Goal: Use online tool/utility: Utilize a website feature to perform a specific function

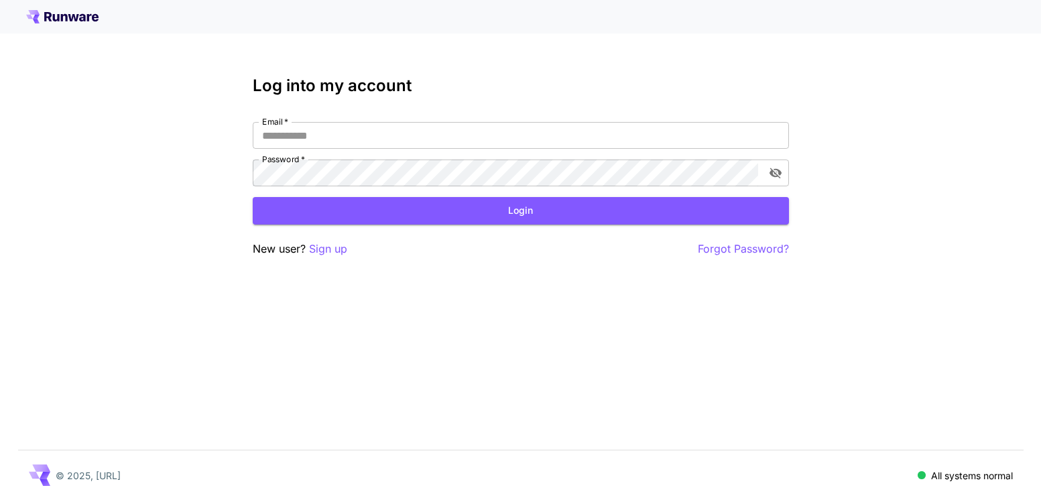
type input "**********"
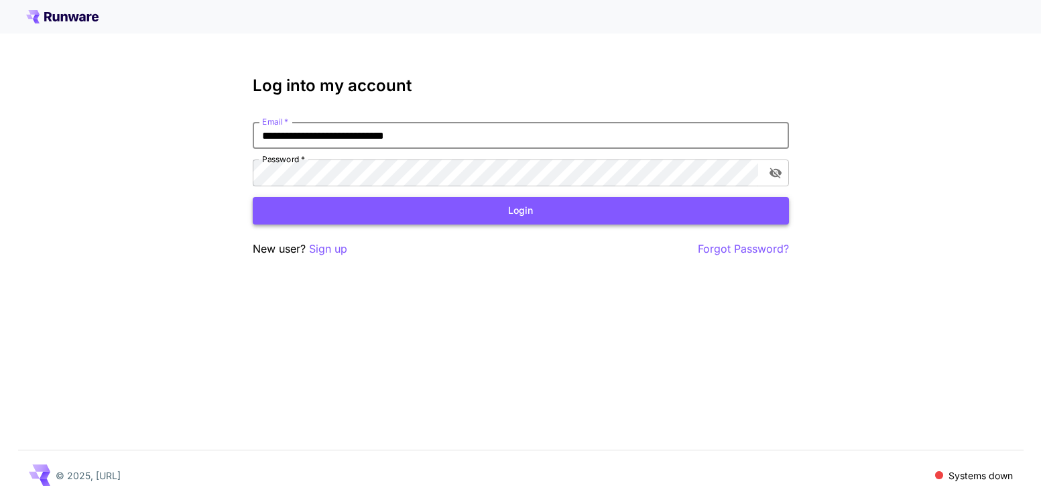
click at [479, 209] on button "Login" at bounding box center [521, 210] width 536 height 27
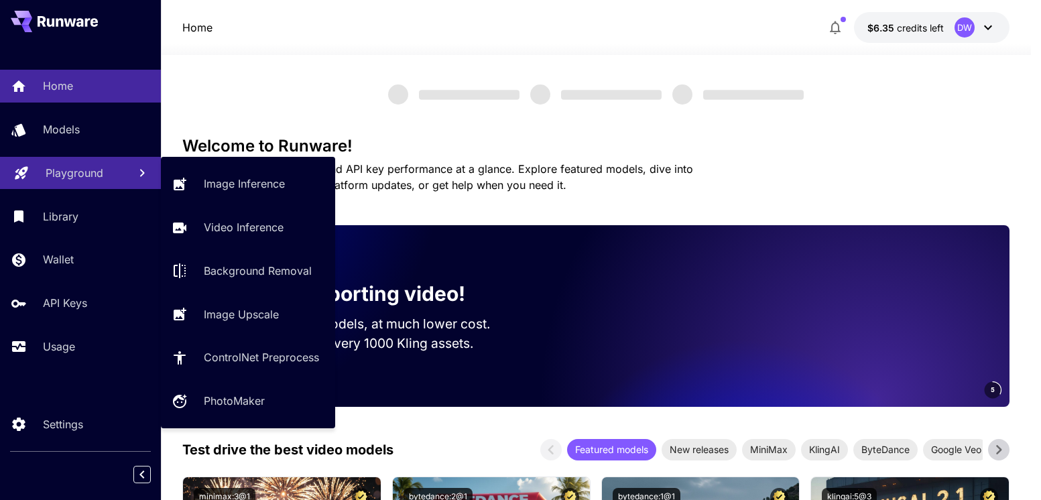
click at [99, 172] on p "Playground" at bounding box center [75, 173] width 58 height 16
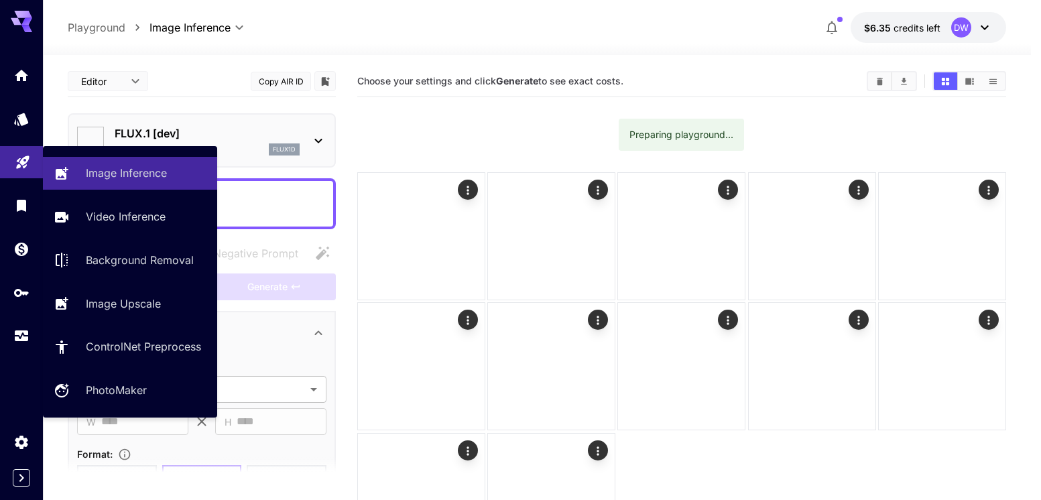
type input "**********"
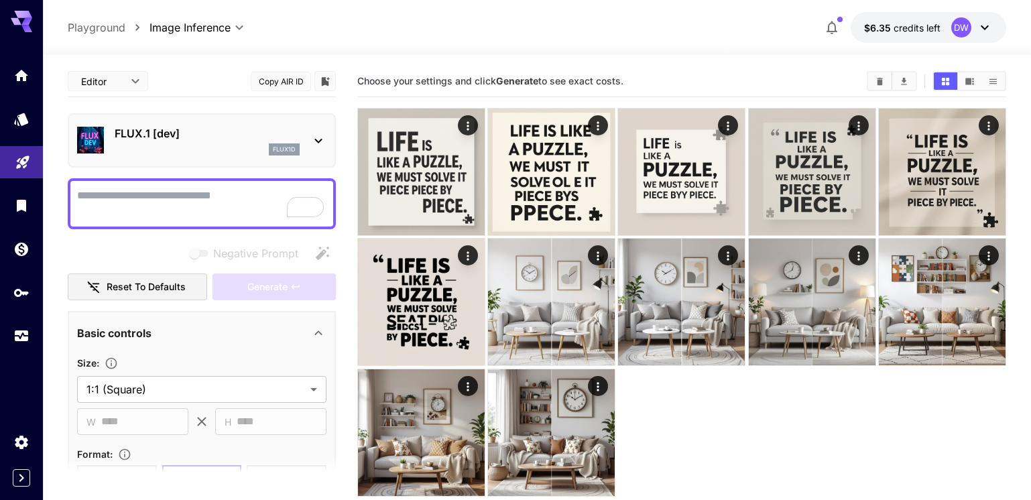
click at [321, 138] on icon at bounding box center [318, 141] width 16 height 16
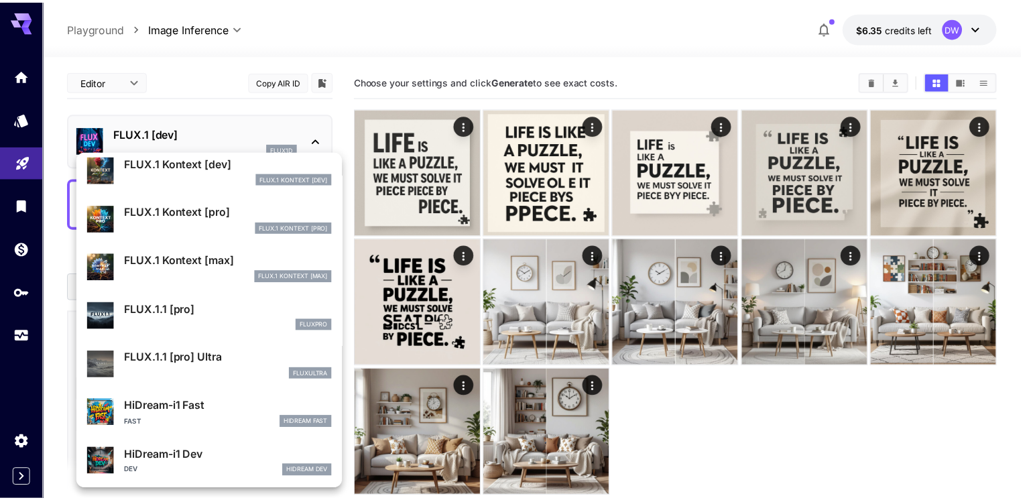
scroll to position [838, 0]
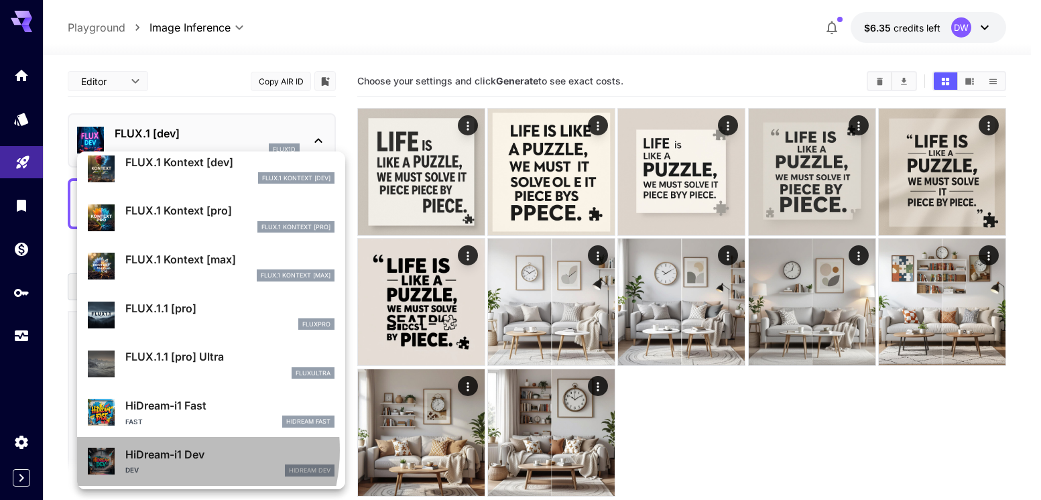
click at [164, 451] on p "HiDream-i1 Dev" at bounding box center [229, 455] width 209 height 16
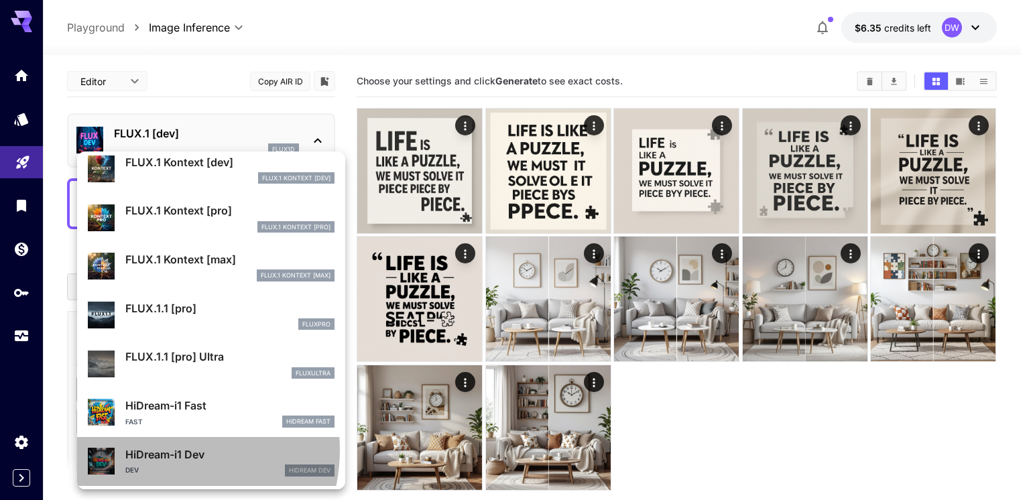
type input "*"
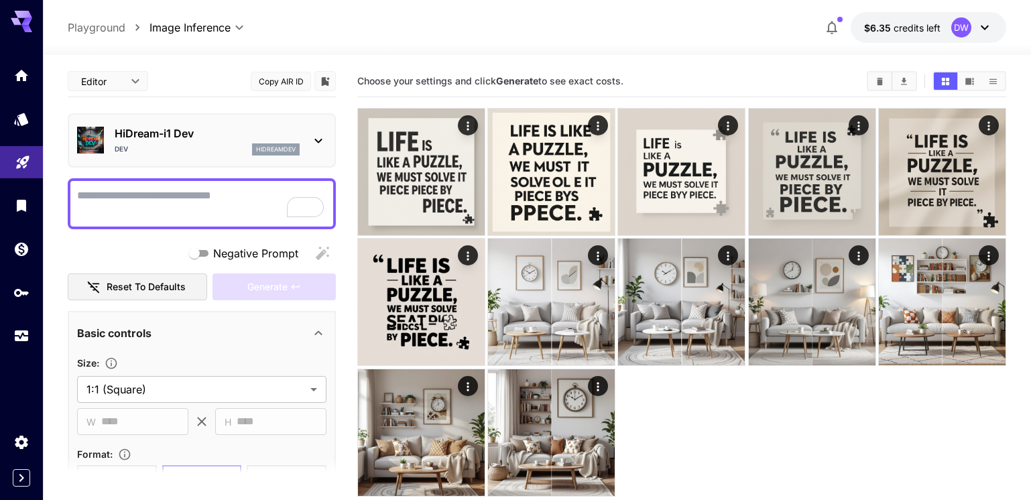
click at [170, 199] on textarea "Negative Prompt" at bounding box center [201, 204] width 249 height 32
paste textarea "**********"
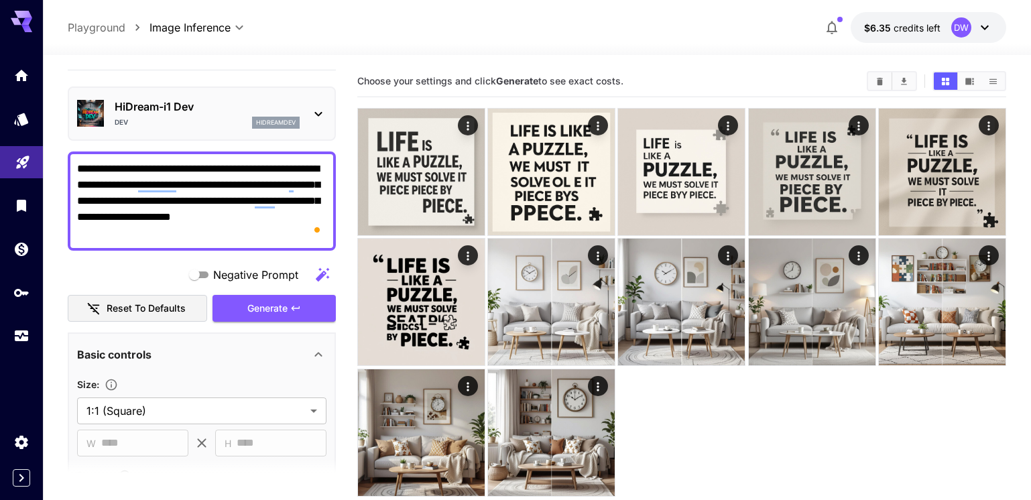
scroll to position [107, 0]
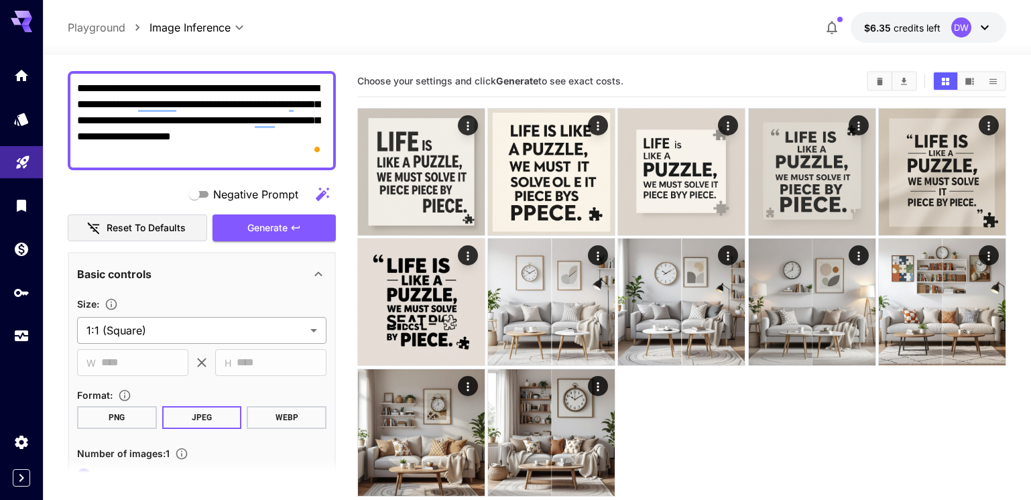
type textarea "**********"
click at [187, 334] on body "**********" at bounding box center [515, 303] width 1031 height 606
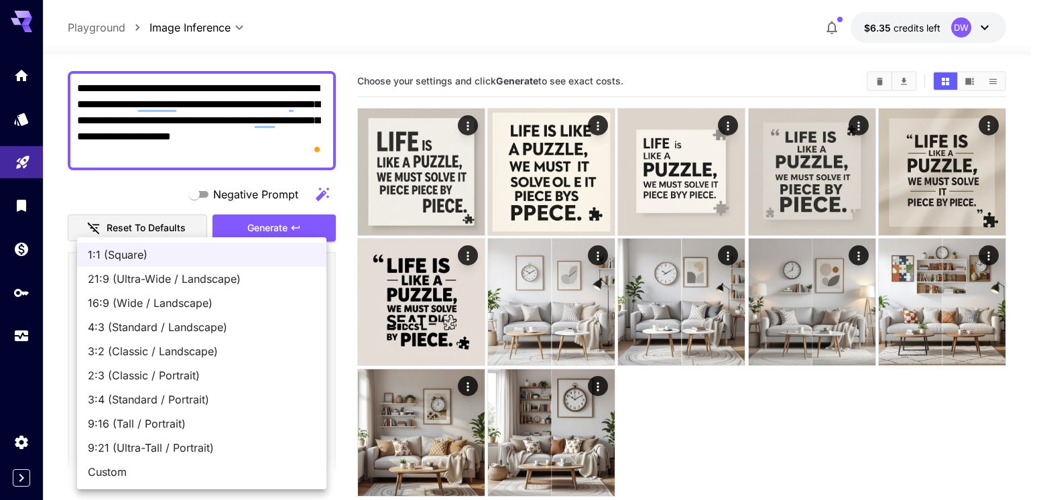
click at [127, 372] on span "2:3 (Classic / Portrait)" at bounding box center [202, 375] width 228 height 16
type input "**********"
type input "***"
type input "****"
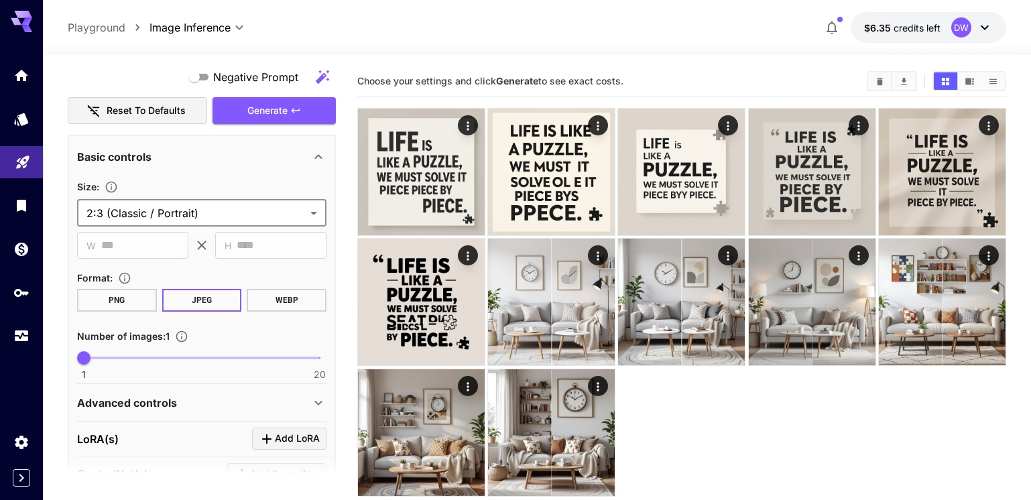
scroll to position [230, 0]
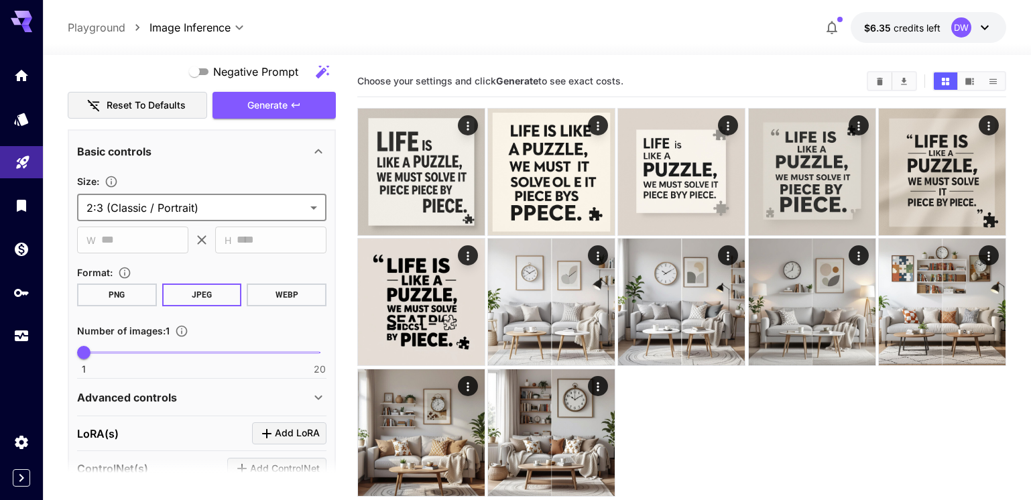
type input "*"
click at [107, 353] on span at bounding box center [202, 352] width 236 height 3
click at [272, 101] on span "Generate" at bounding box center [267, 105] width 40 height 17
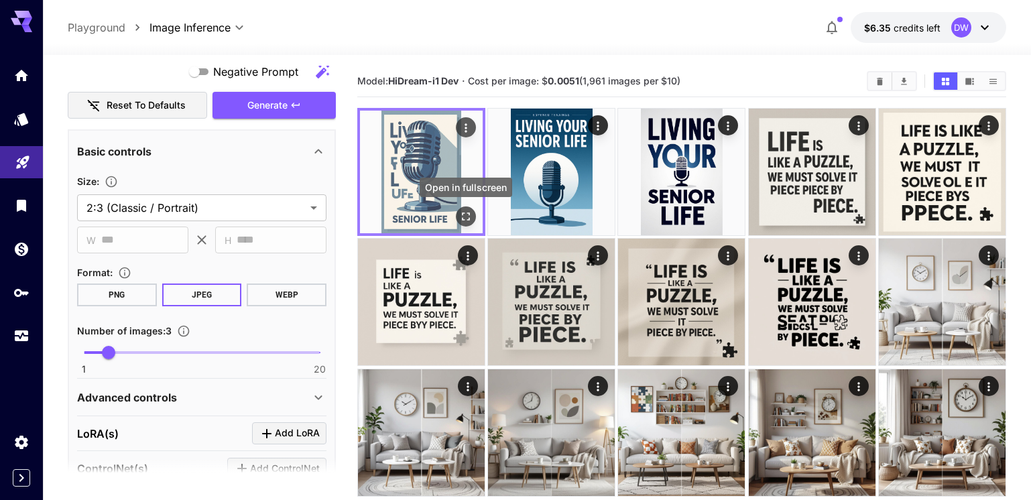
click at [465, 218] on icon "Open in fullscreen" at bounding box center [465, 216] width 13 height 13
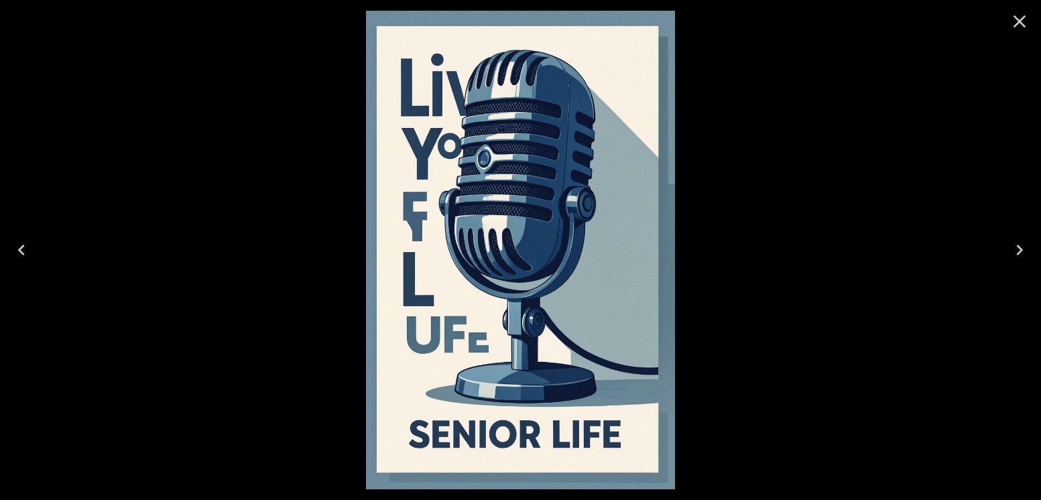
click at [1023, 251] on icon "Next" at bounding box center [1019, 249] width 21 height 21
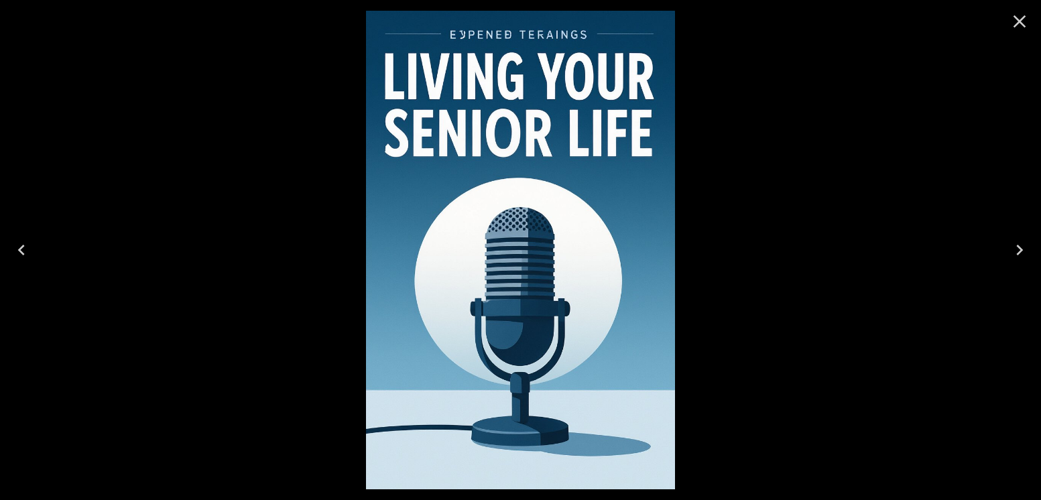
click at [1023, 251] on icon "Next" at bounding box center [1019, 249] width 21 height 21
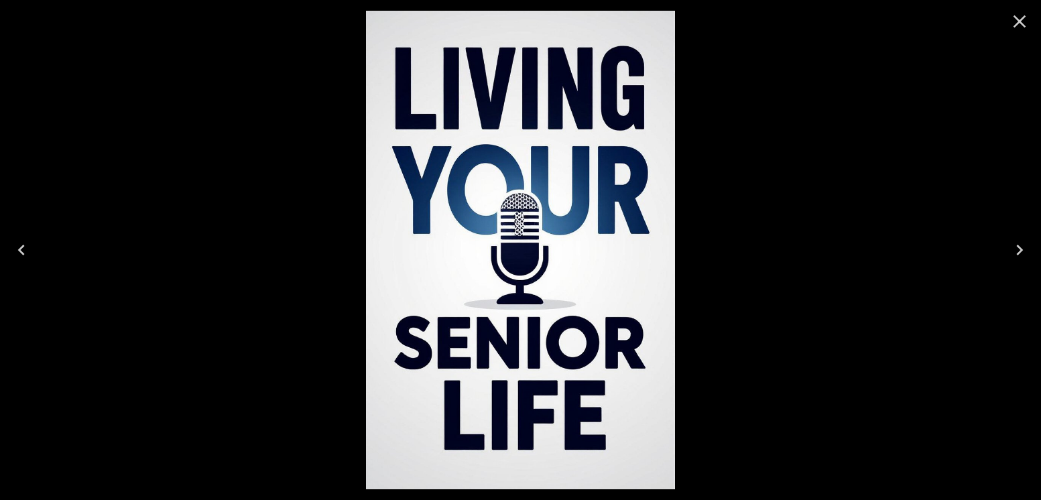
click at [19, 247] on icon "Previous" at bounding box center [21, 249] width 21 height 21
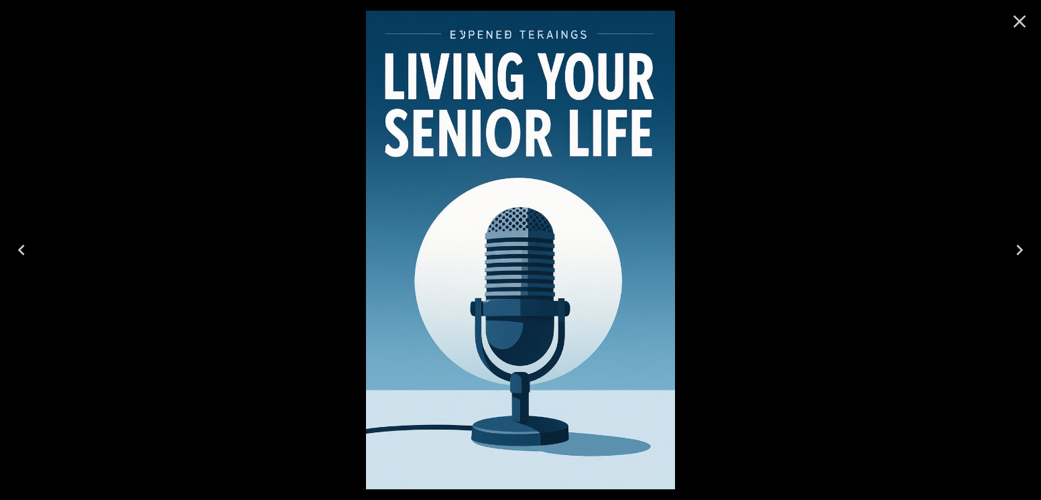
click at [25, 245] on icon "Previous" at bounding box center [21, 249] width 21 height 21
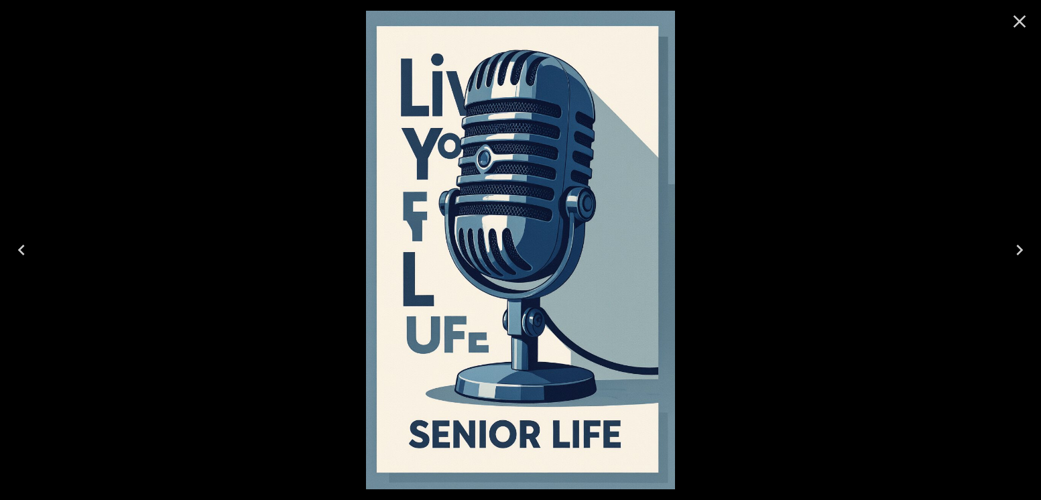
click at [25, 245] on icon "Previous" at bounding box center [21, 249] width 21 height 21
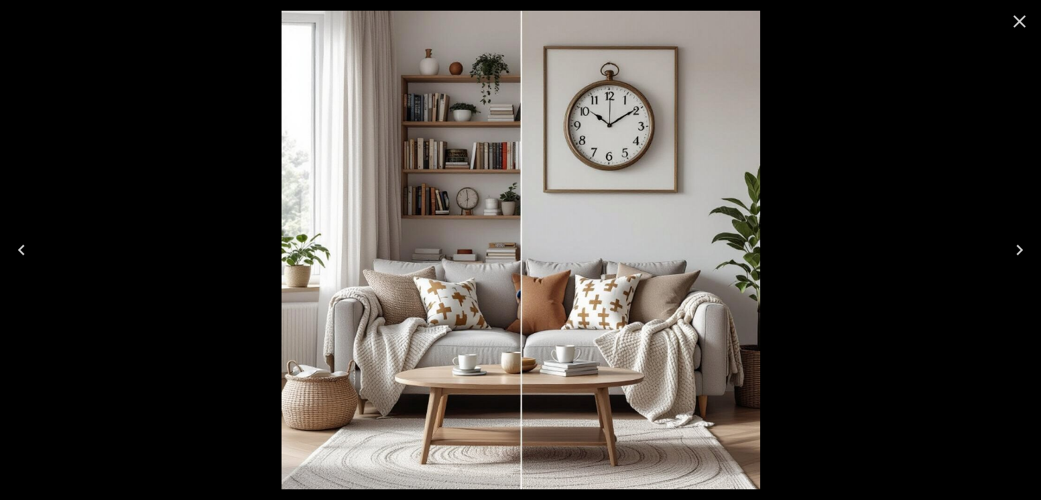
click at [1022, 243] on icon "Next" at bounding box center [1019, 249] width 21 height 21
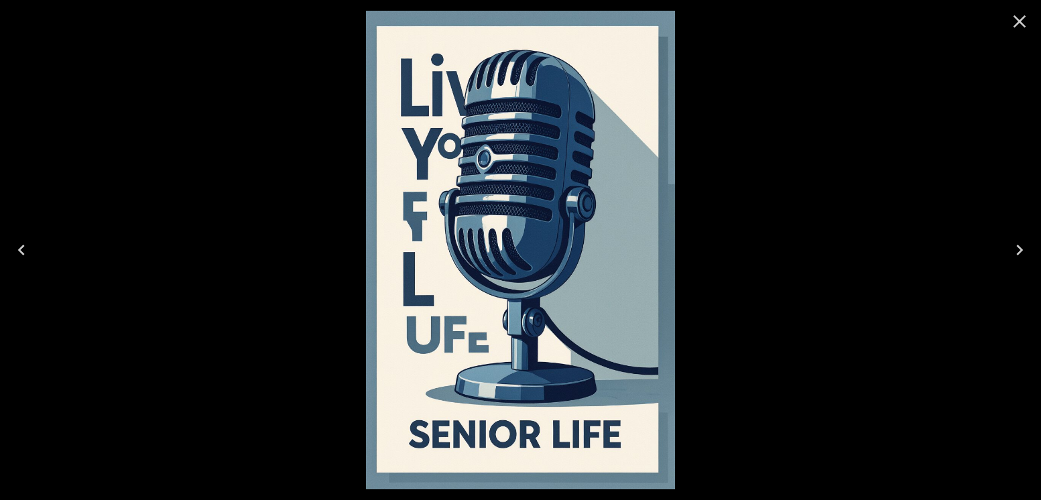
click at [1022, 243] on icon "Next" at bounding box center [1019, 249] width 21 height 21
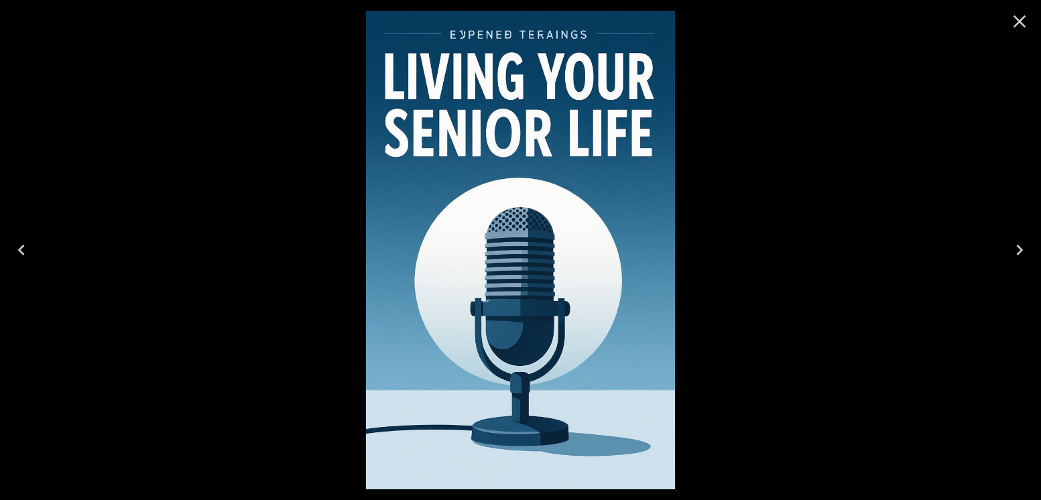
click at [1022, 243] on icon "Next" at bounding box center [1019, 249] width 21 height 21
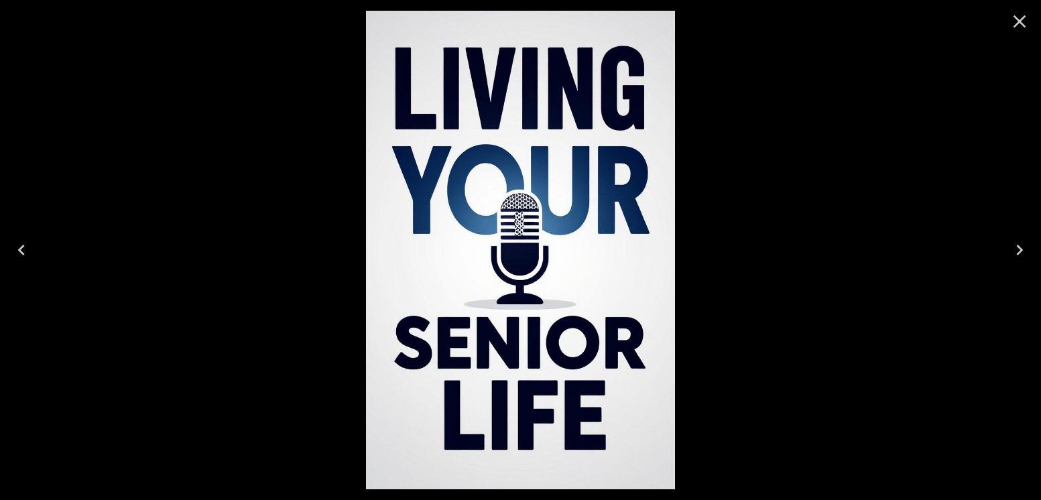
click at [855, 123] on div at bounding box center [520, 250] width 1041 height 500
click at [1011, 25] on icon "Close" at bounding box center [1019, 21] width 21 height 21
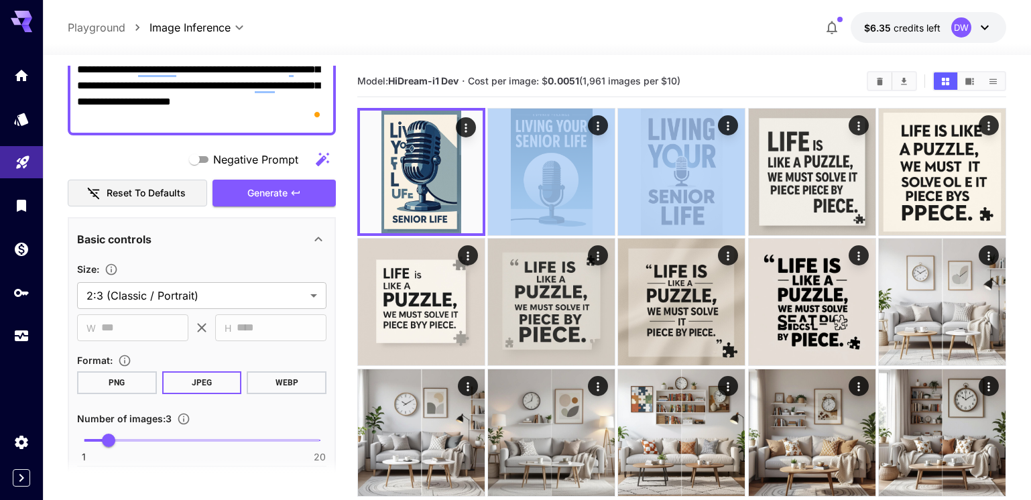
scroll to position [0, 0]
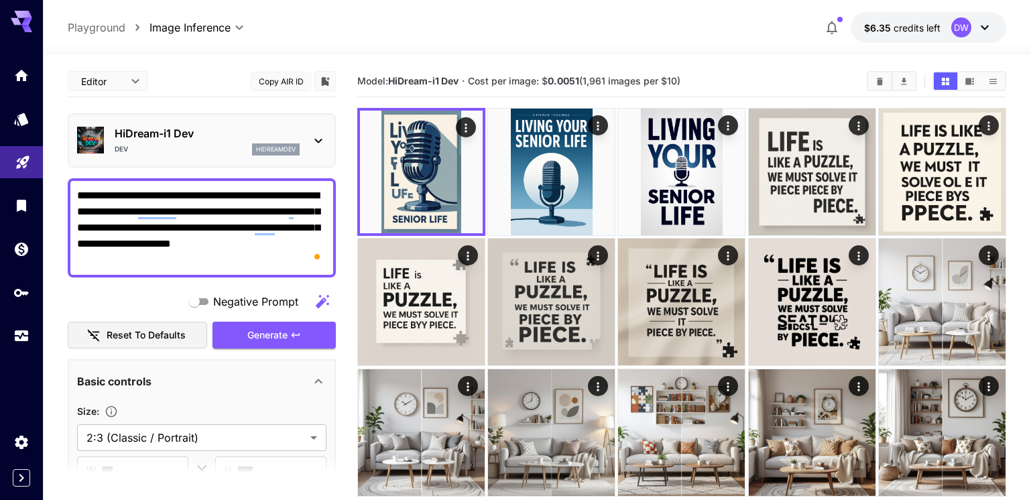
click at [166, 231] on textarea "**********" at bounding box center [201, 228] width 249 height 80
paste textarea "To enrich screen reader interactions, please activate Accessibility in Grammarl…"
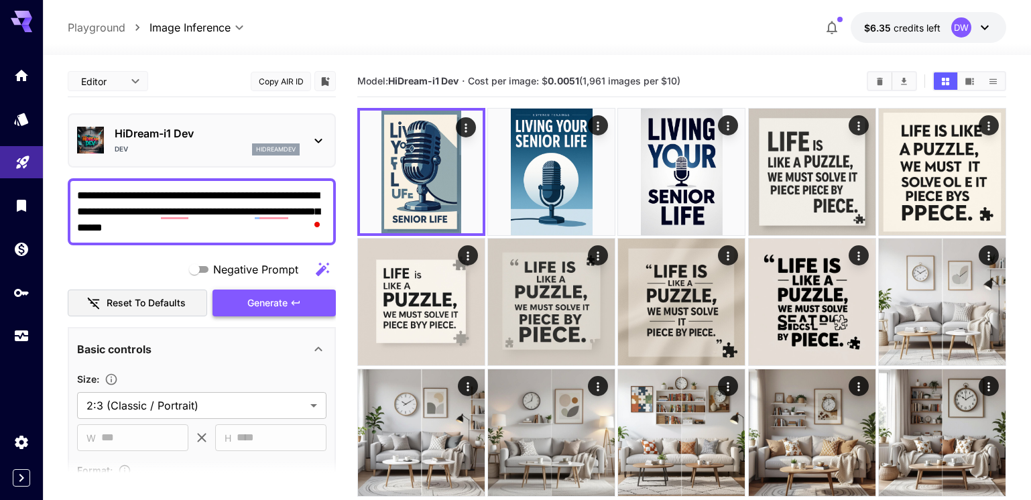
click at [247, 306] on span "Generate" at bounding box center [267, 303] width 40 height 17
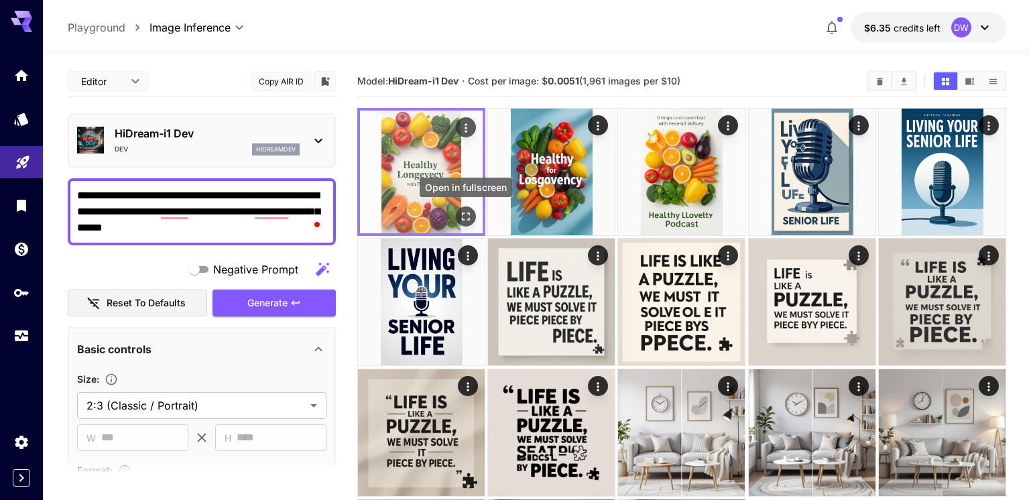
click at [465, 219] on icon "Open in fullscreen" at bounding box center [465, 216] width 13 height 13
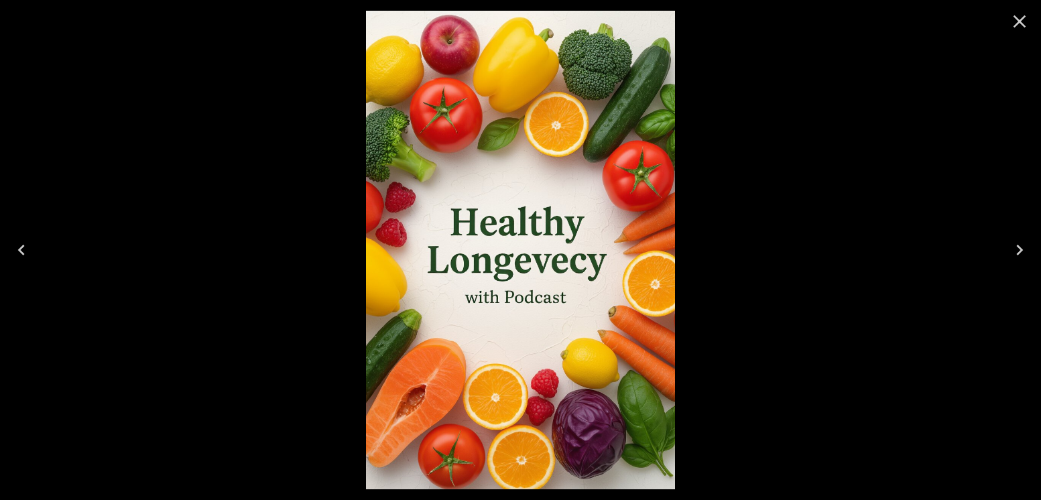
click at [1015, 247] on icon "Next" at bounding box center [1019, 249] width 21 height 21
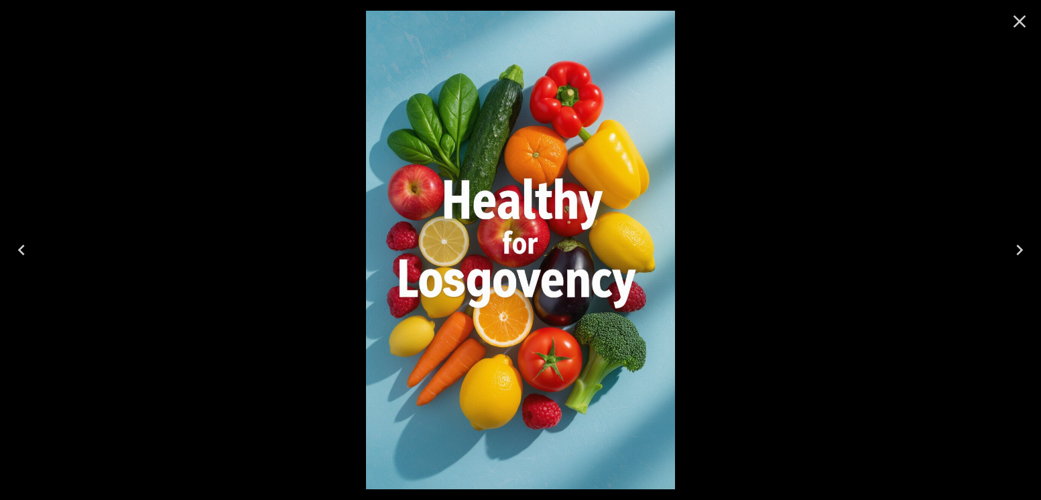
click at [1015, 247] on icon "Next" at bounding box center [1019, 249] width 21 height 21
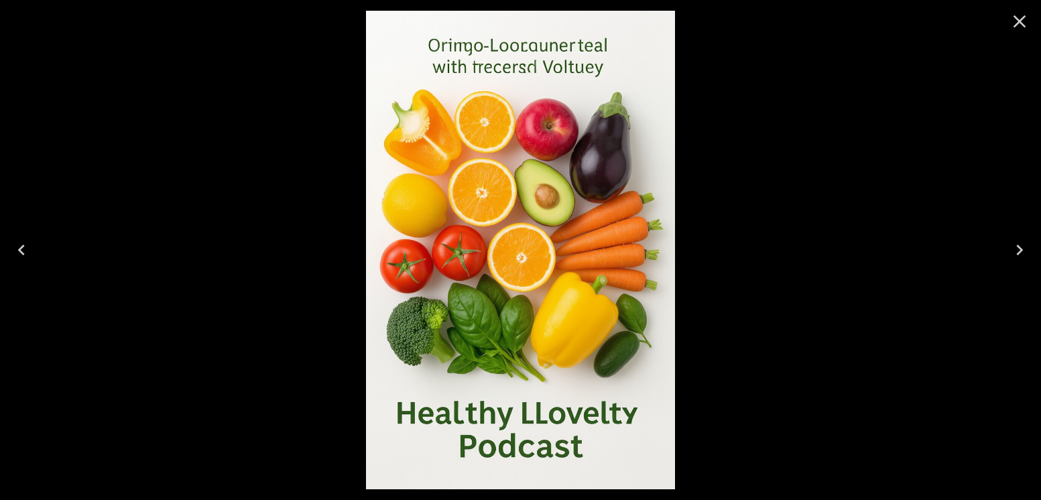
click at [25, 249] on icon "Previous" at bounding box center [21, 249] width 21 height 21
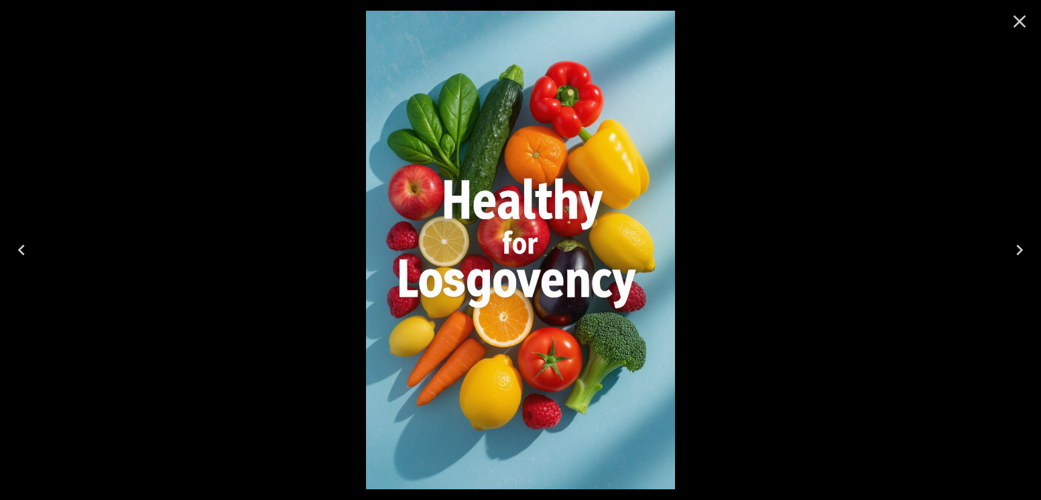
click at [498, 120] on img at bounding box center [520, 250] width 309 height 479
click at [1019, 21] on icon "Close" at bounding box center [1020, 21] width 13 height 13
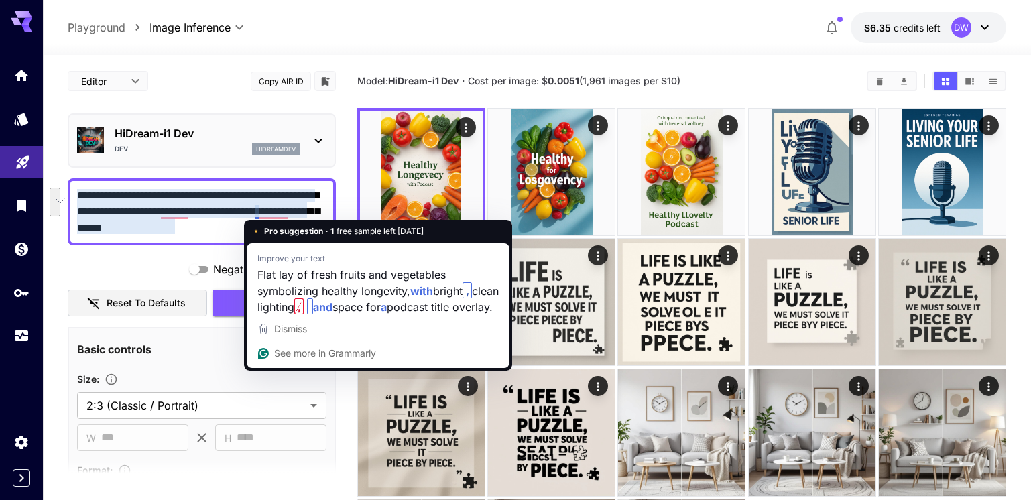
drag, startPoint x: 259, startPoint y: 211, endPoint x: 266, endPoint y: 231, distance: 21.4
click at [266, 231] on html "**********" at bounding box center [515, 333] width 1031 height 667
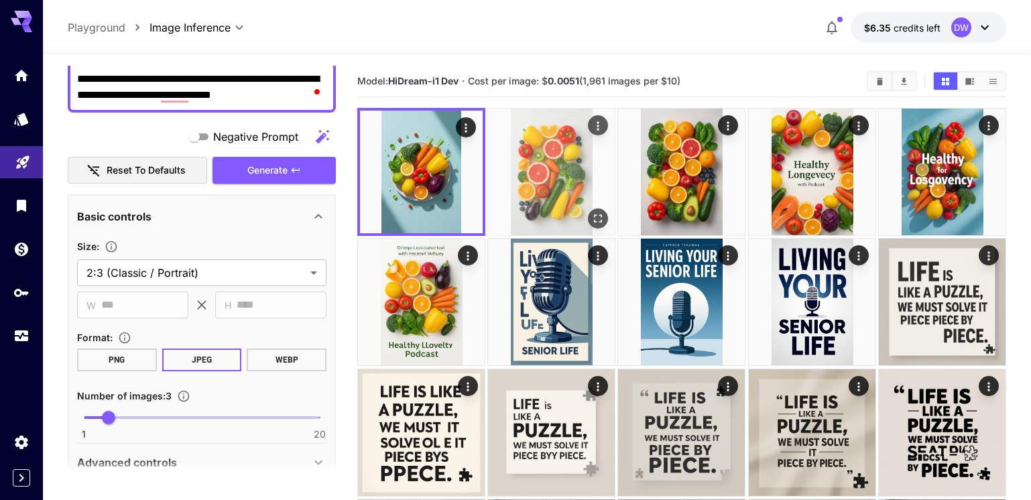
click at [494, 202] on img at bounding box center [551, 172] width 127 height 127
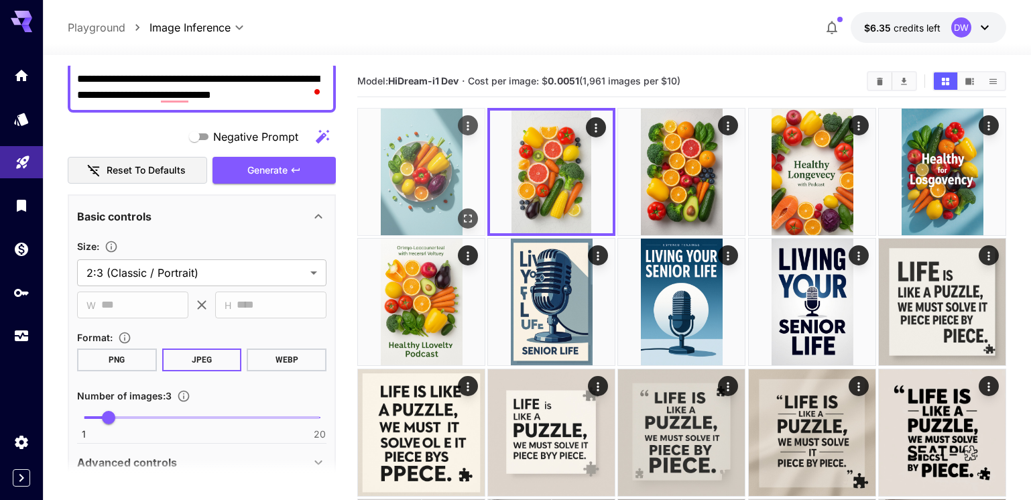
click at [445, 184] on img at bounding box center [421, 172] width 127 height 127
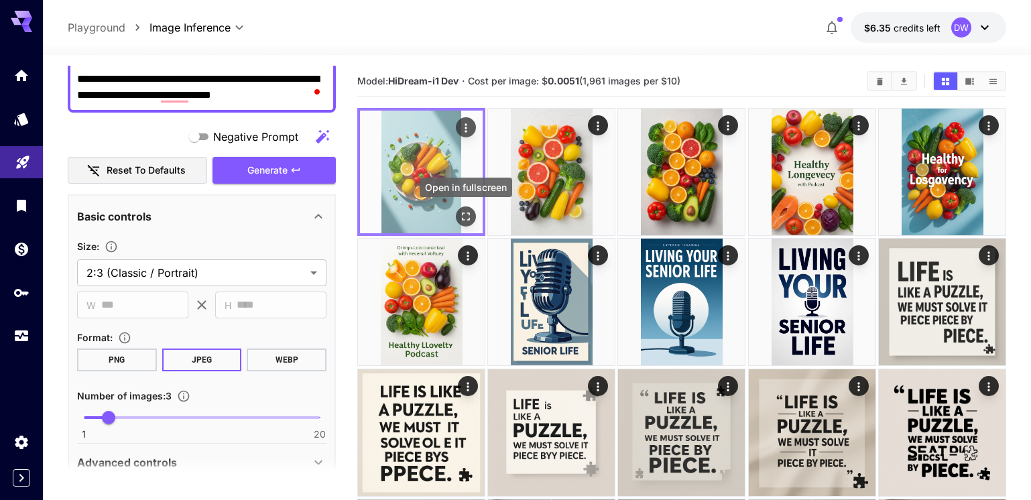
click at [463, 212] on icon "Open in fullscreen" at bounding box center [465, 216] width 13 height 13
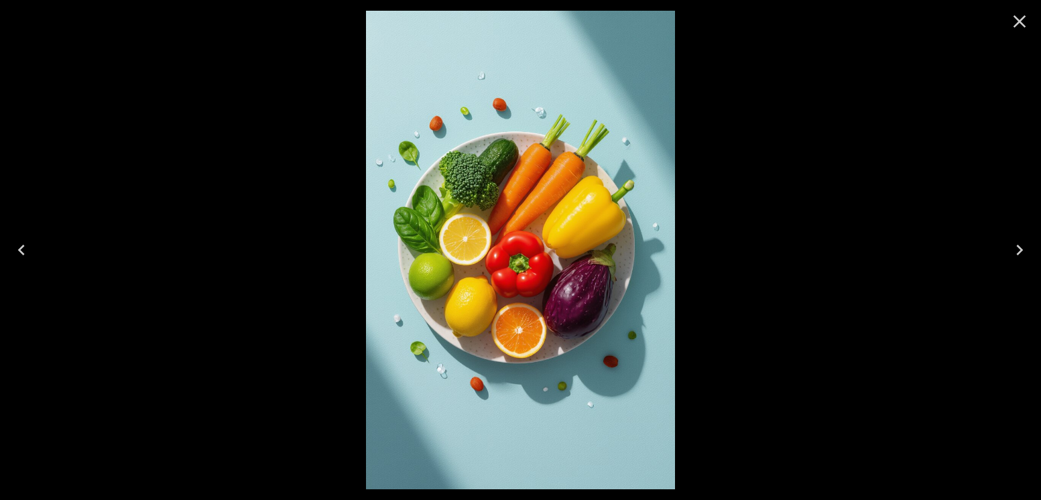
click at [1027, 252] on icon "Next" at bounding box center [1019, 249] width 21 height 21
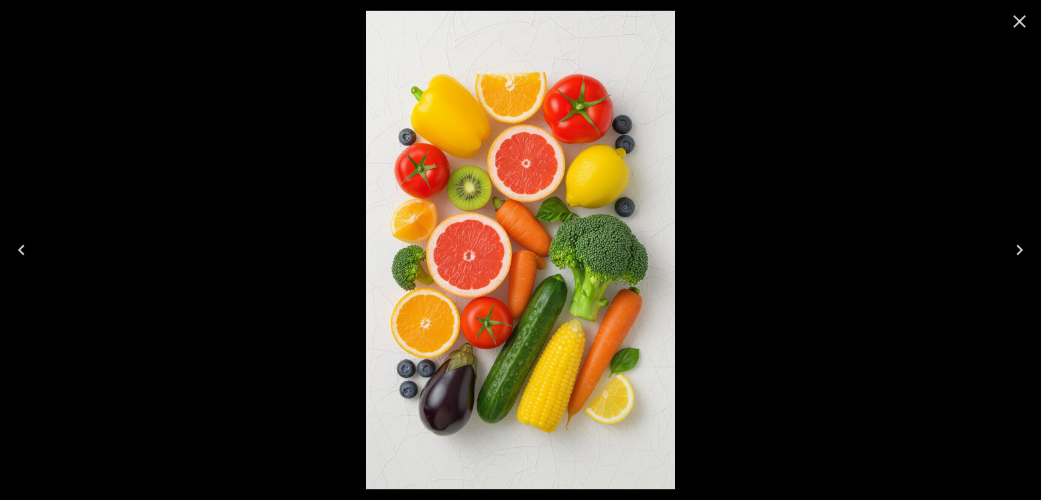
click at [1027, 252] on icon "Next" at bounding box center [1019, 249] width 21 height 21
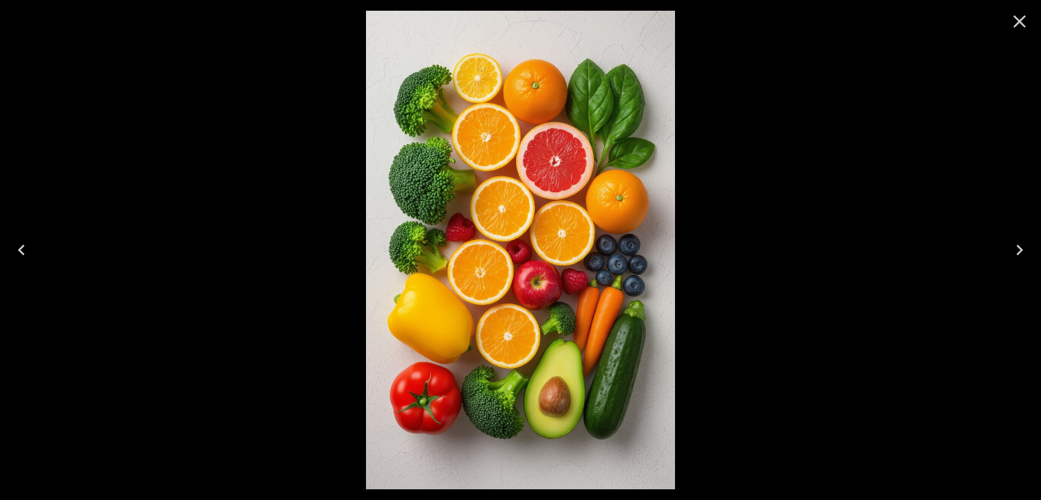
click at [1027, 252] on icon "Next" at bounding box center [1019, 249] width 21 height 21
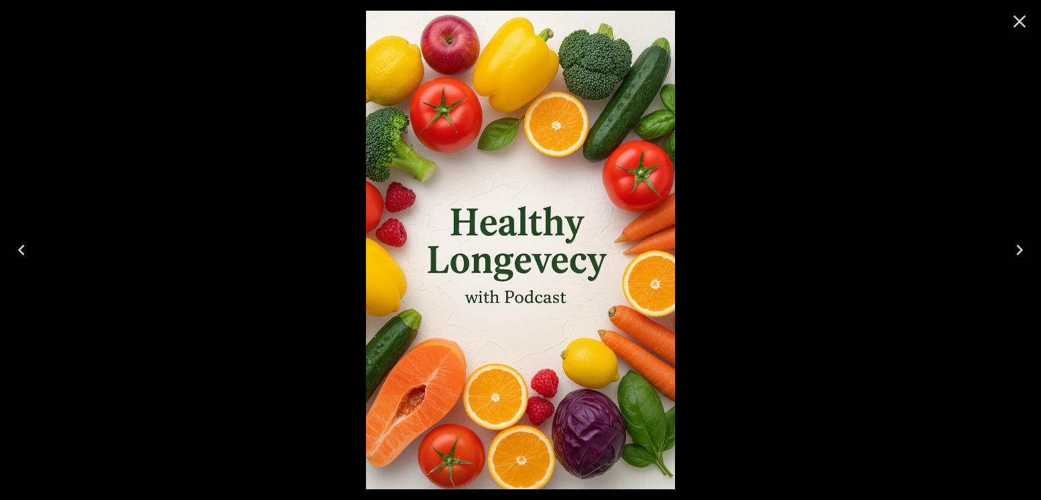
click at [554, 217] on img at bounding box center [520, 250] width 309 height 479
click at [1018, 24] on icon "Close" at bounding box center [1019, 21] width 21 height 21
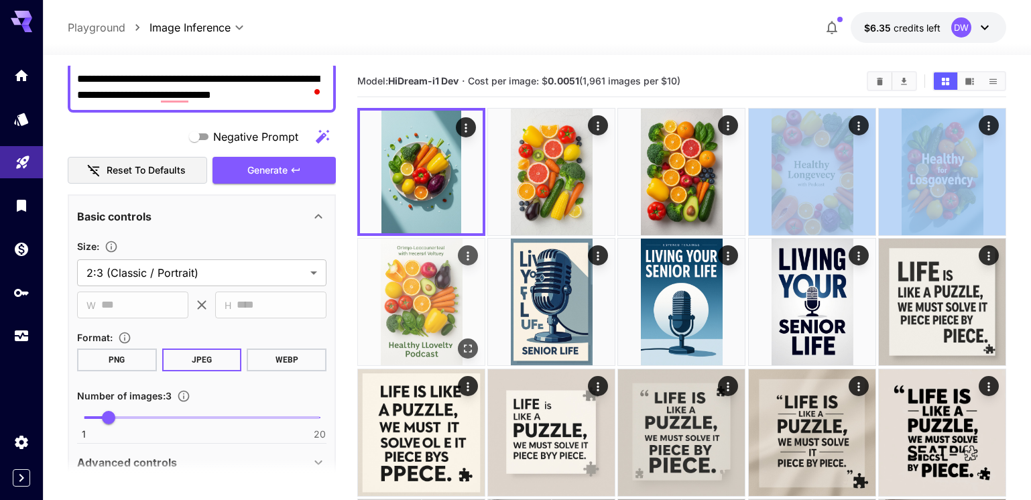
click at [414, 314] on img at bounding box center [421, 302] width 127 height 127
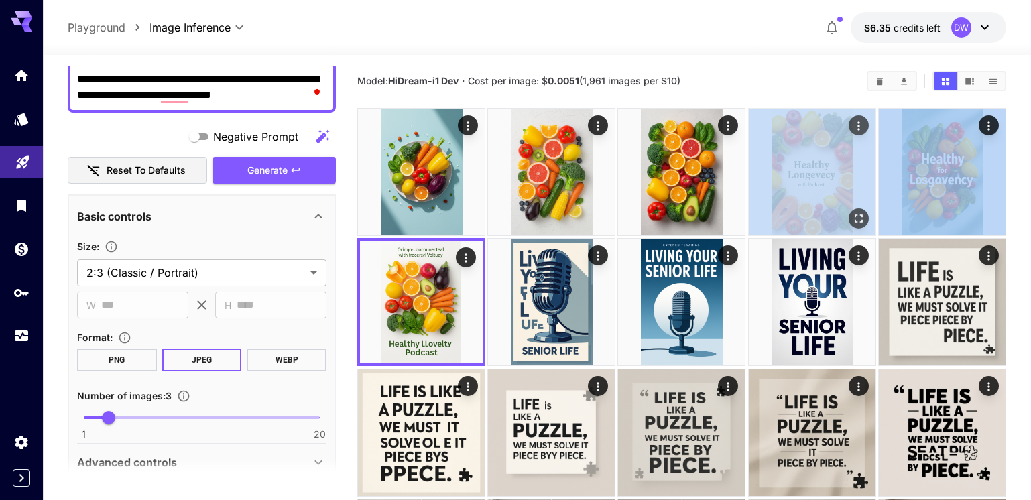
click at [823, 180] on img at bounding box center [812, 172] width 127 height 127
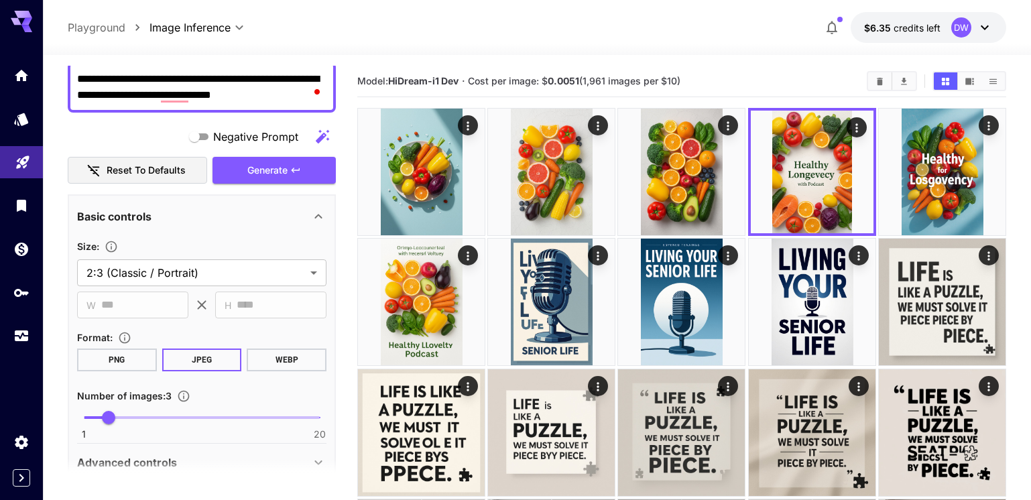
click at [789, 84] on section "Model: HiDream-i1 Dev · Cost per image: $ 0.0051 (1,961 images per $10)" at bounding box center [606, 81] width 499 height 16
click at [217, 92] on textarea "**********" at bounding box center [201, 87] width 249 height 32
paste textarea "**********"
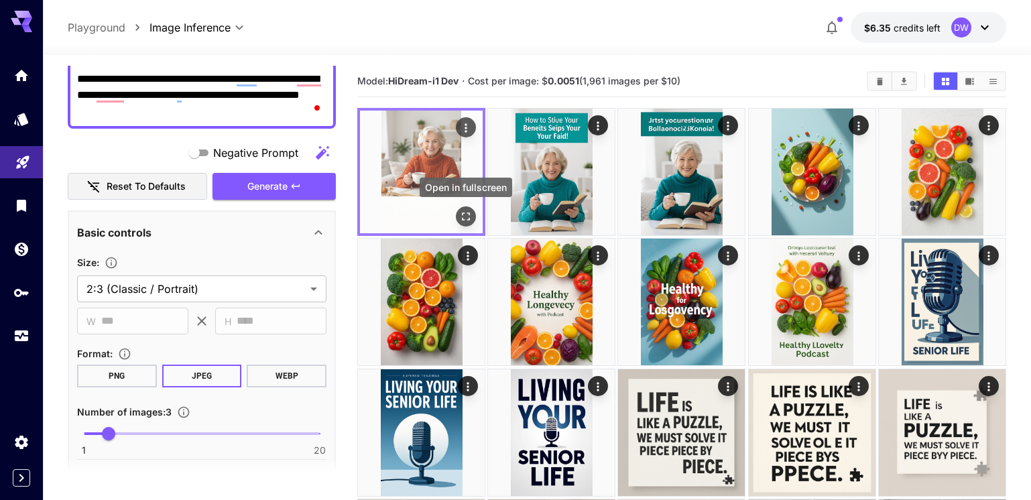
click at [465, 221] on icon "Open in fullscreen" at bounding box center [465, 216] width 13 height 13
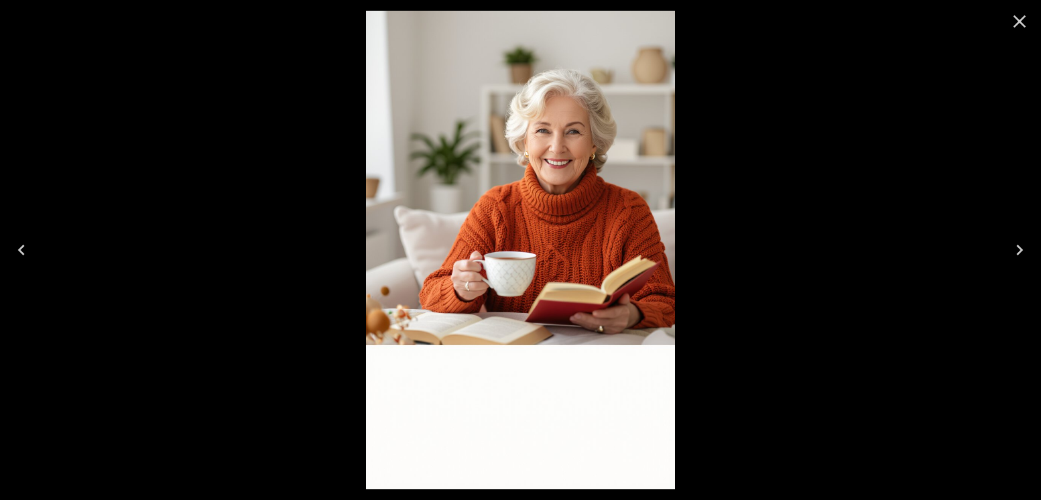
click at [1015, 249] on icon "Next" at bounding box center [1019, 249] width 21 height 21
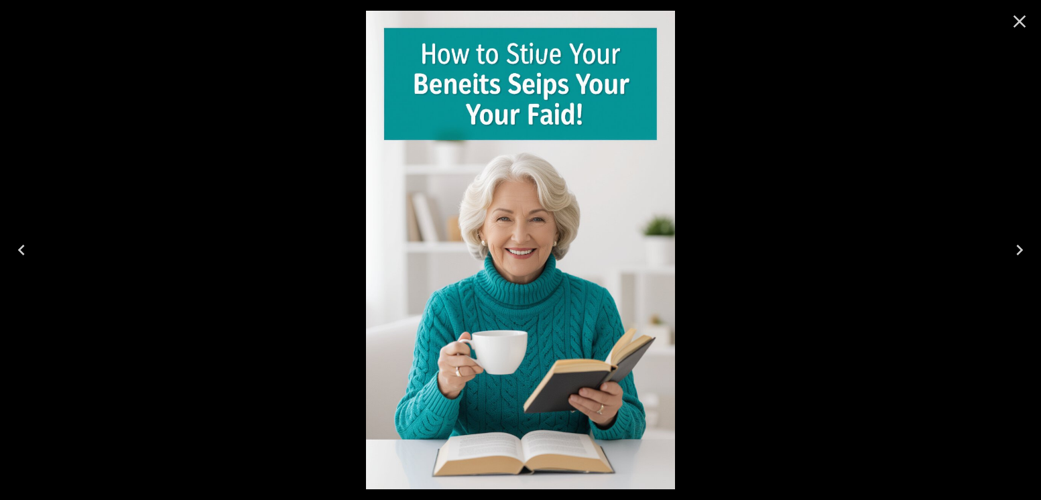
click at [1015, 248] on icon "Next" at bounding box center [1019, 249] width 21 height 21
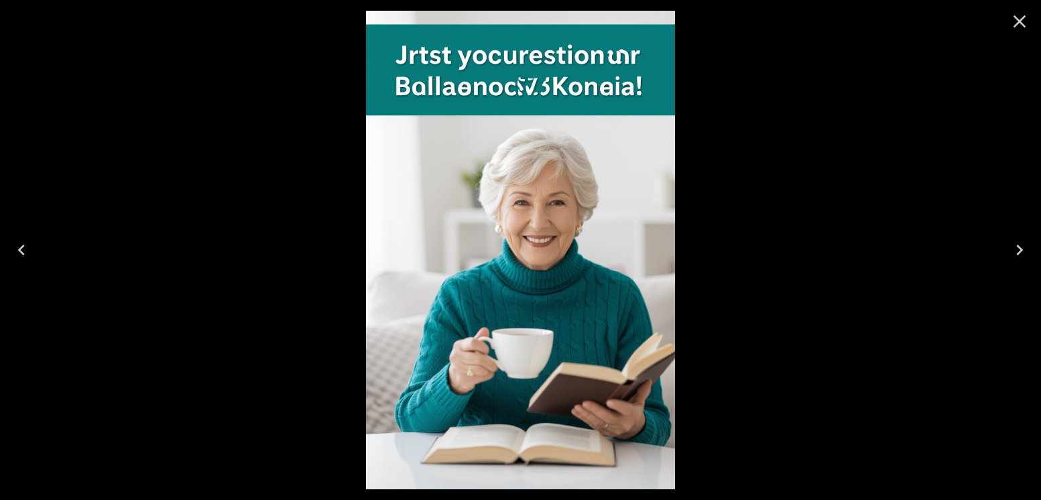
click at [1023, 26] on icon "Close" at bounding box center [1019, 21] width 21 height 21
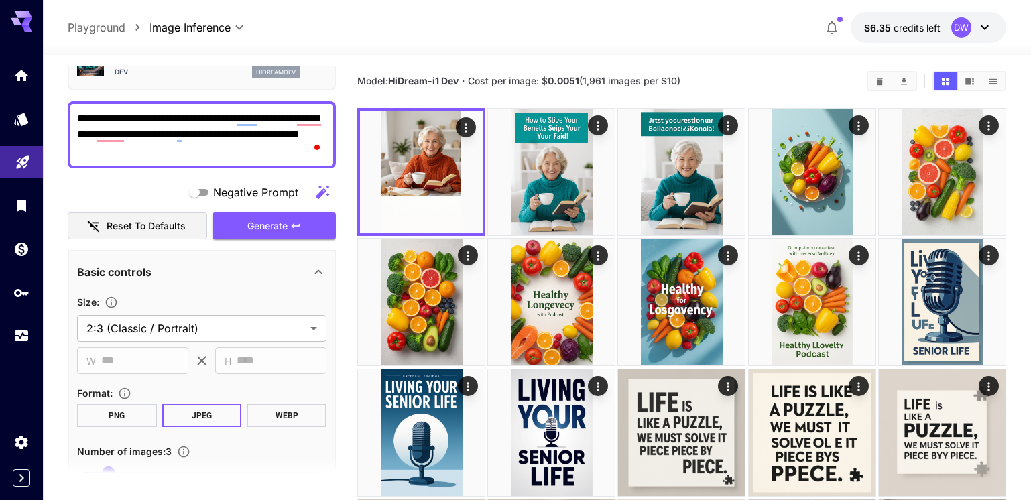
scroll to position [77, 0]
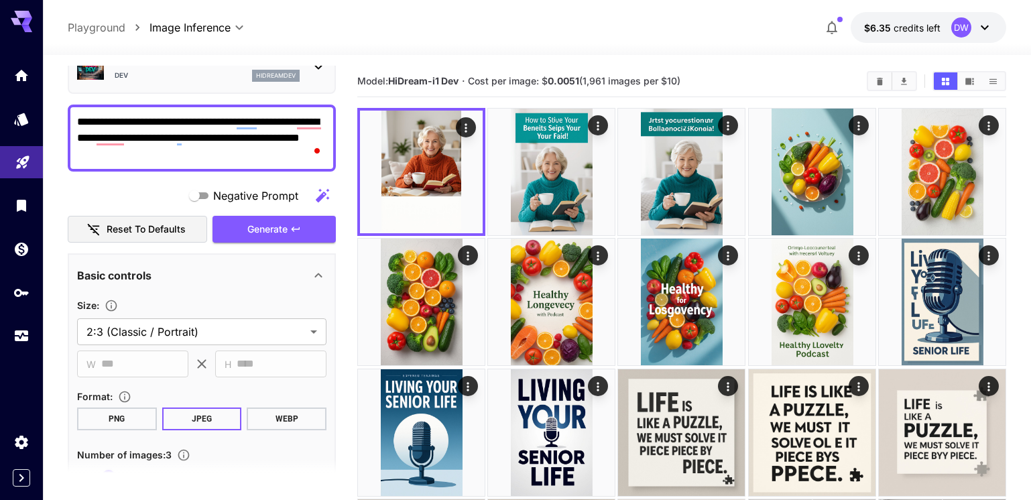
click at [296, 122] on textarea "**********" at bounding box center [201, 138] width 249 height 48
type textarea "**********"
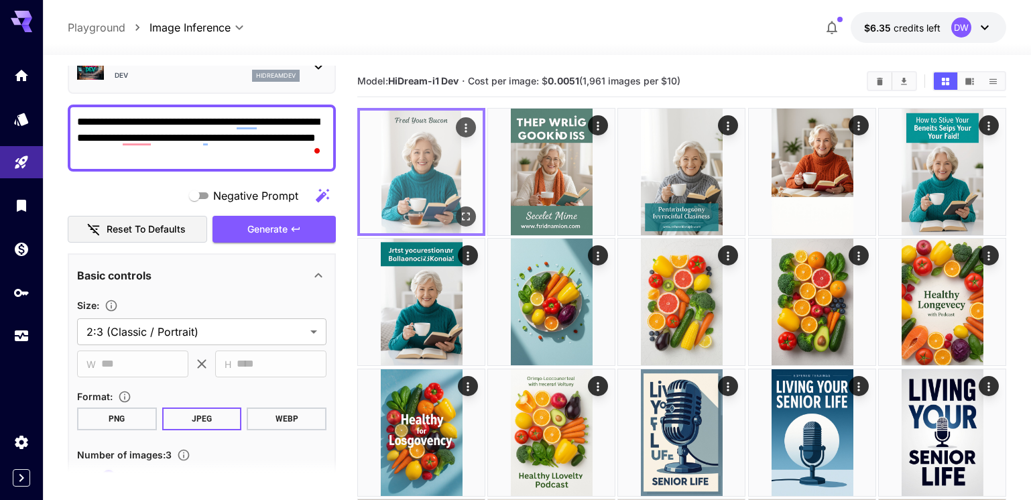
scroll to position [74, 0]
click at [469, 215] on icon "Open in fullscreen" at bounding box center [465, 216] width 13 height 13
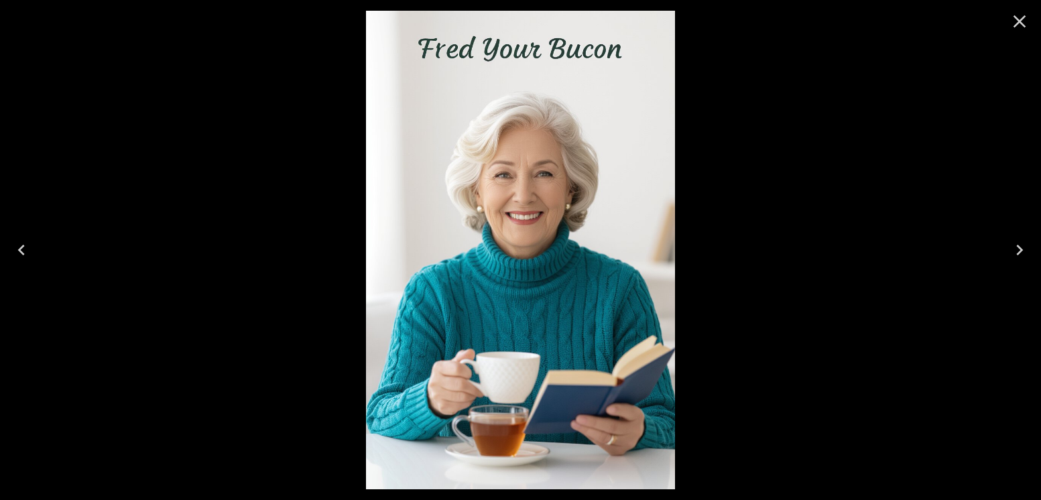
click at [1012, 250] on icon "Next" at bounding box center [1019, 249] width 21 height 21
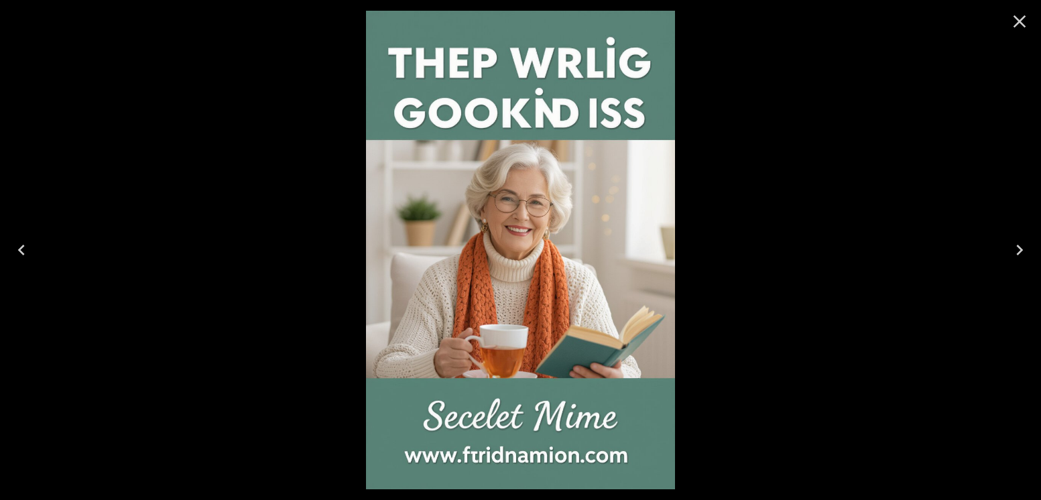
click at [1012, 249] on icon "Next" at bounding box center [1019, 249] width 21 height 21
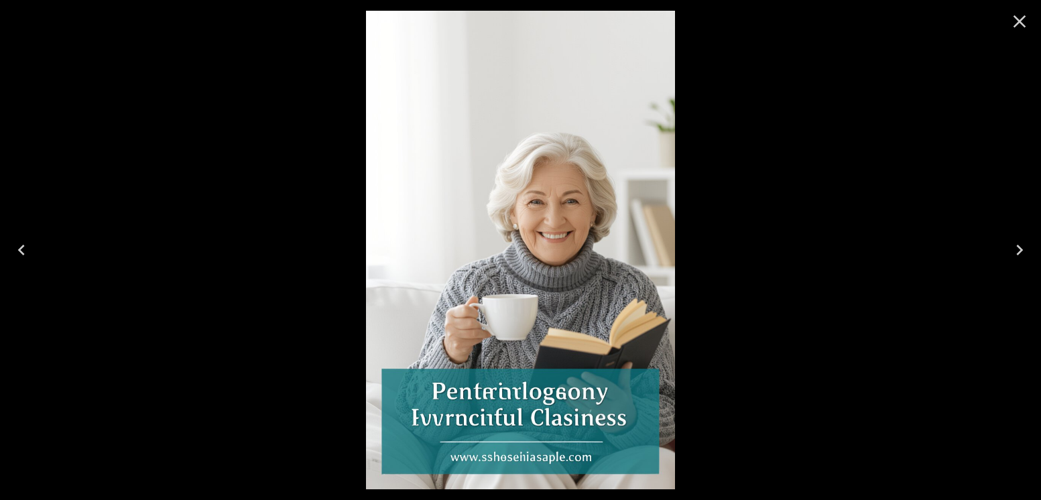
click at [18, 248] on icon "Previous" at bounding box center [21, 249] width 21 height 21
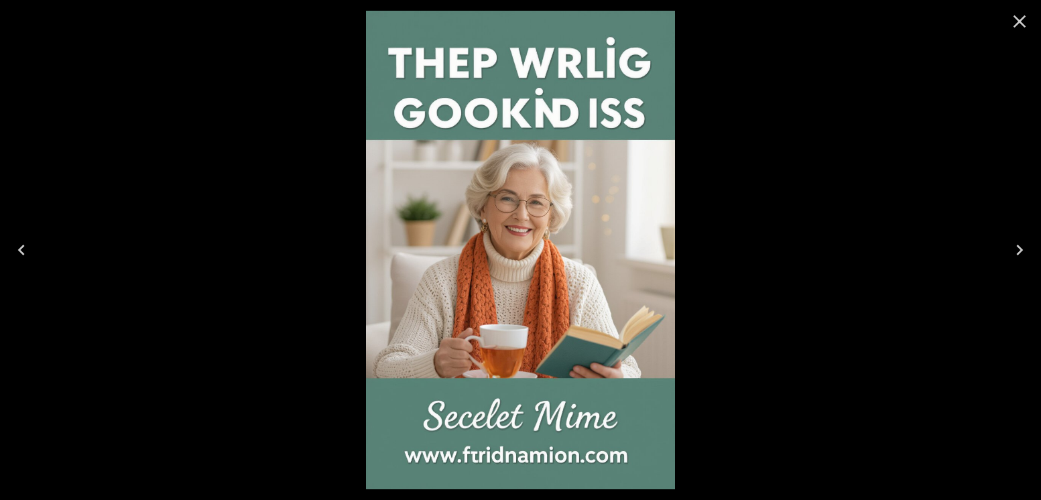
click at [1018, 25] on icon "Close" at bounding box center [1019, 21] width 21 height 21
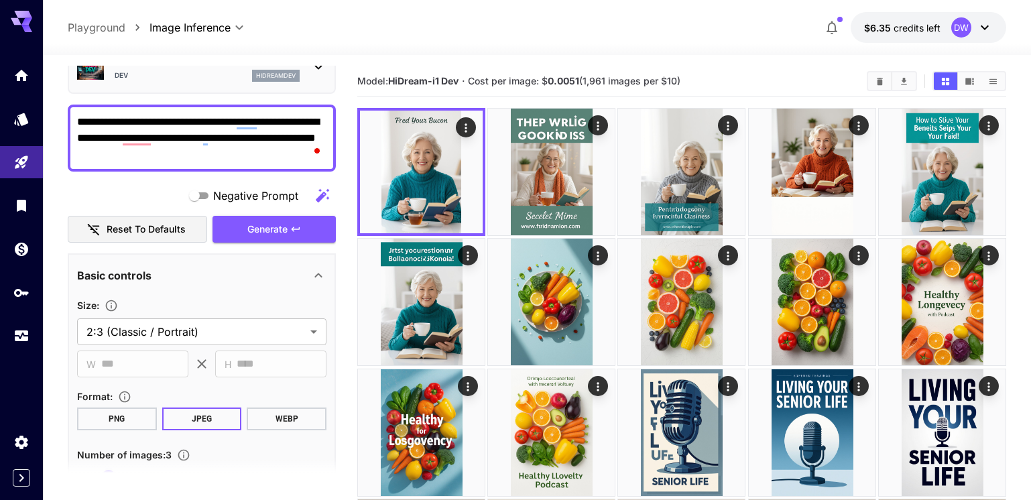
drag, startPoint x: 257, startPoint y: 122, endPoint x: 271, endPoint y: 130, distance: 15.6
click at [257, 122] on textarea "**********" at bounding box center [201, 138] width 249 height 48
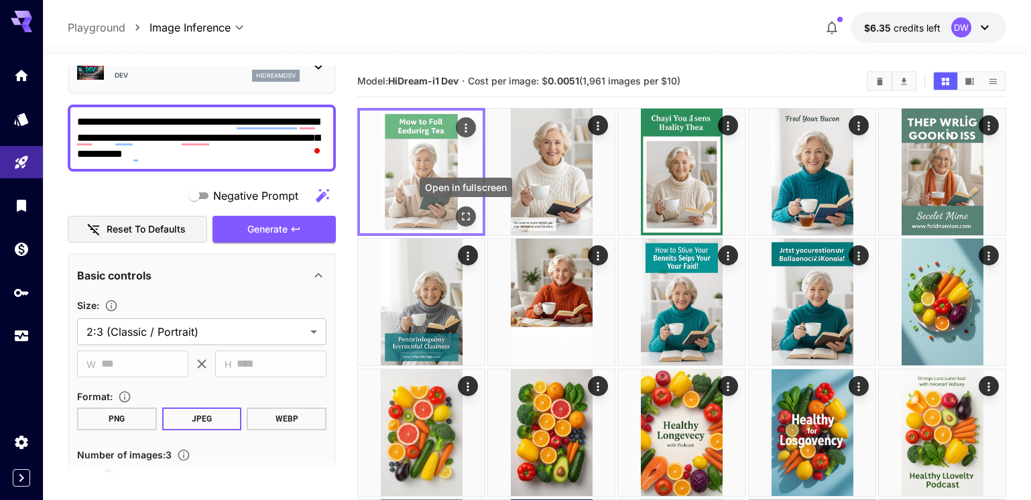
click at [465, 216] on icon "Open in fullscreen" at bounding box center [465, 216] width 13 height 13
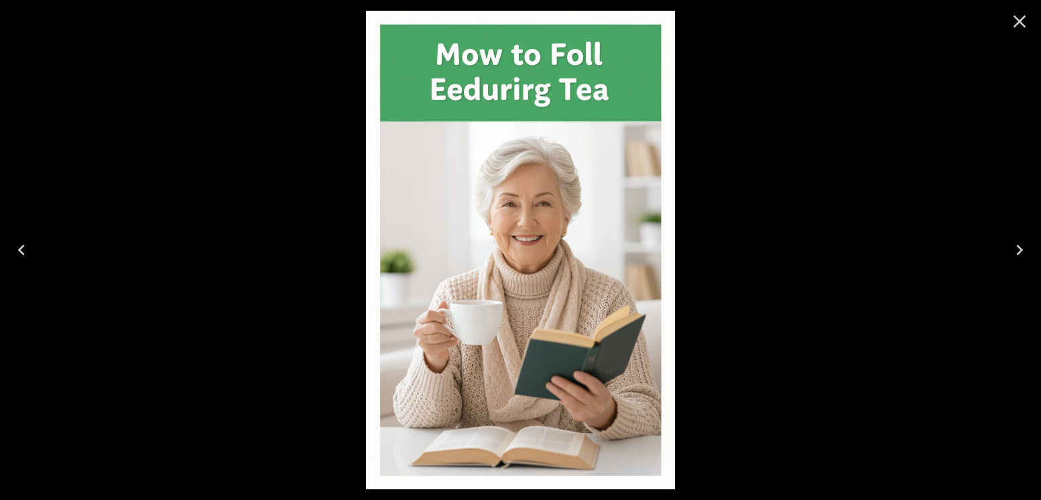
click at [1022, 247] on icon "Next" at bounding box center [1019, 249] width 21 height 21
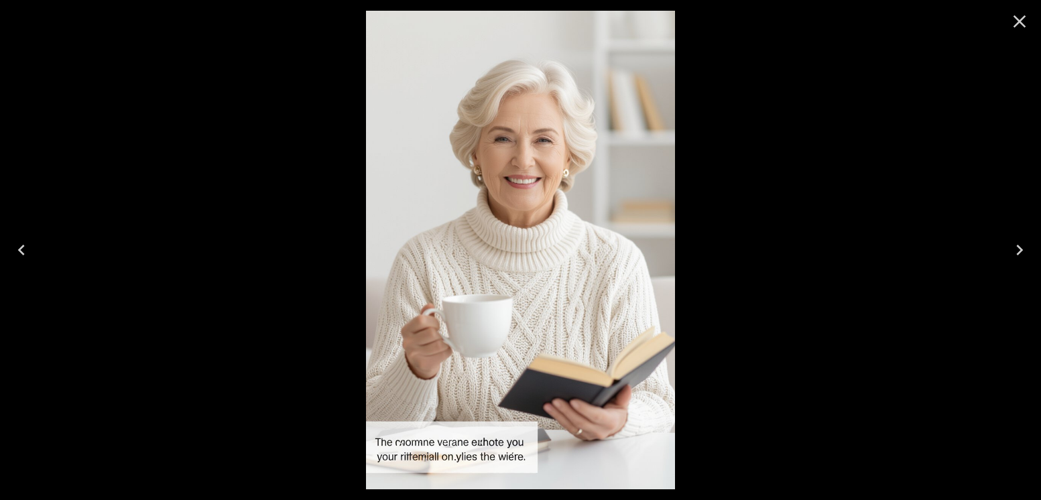
click at [1017, 247] on icon "Next" at bounding box center [1019, 249] width 21 height 21
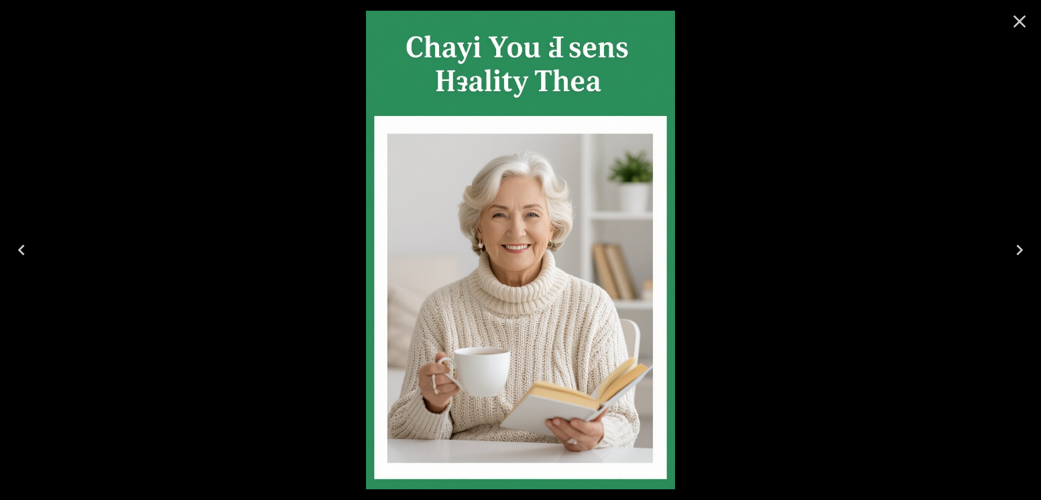
click at [1013, 23] on icon "Close" at bounding box center [1019, 21] width 21 height 21
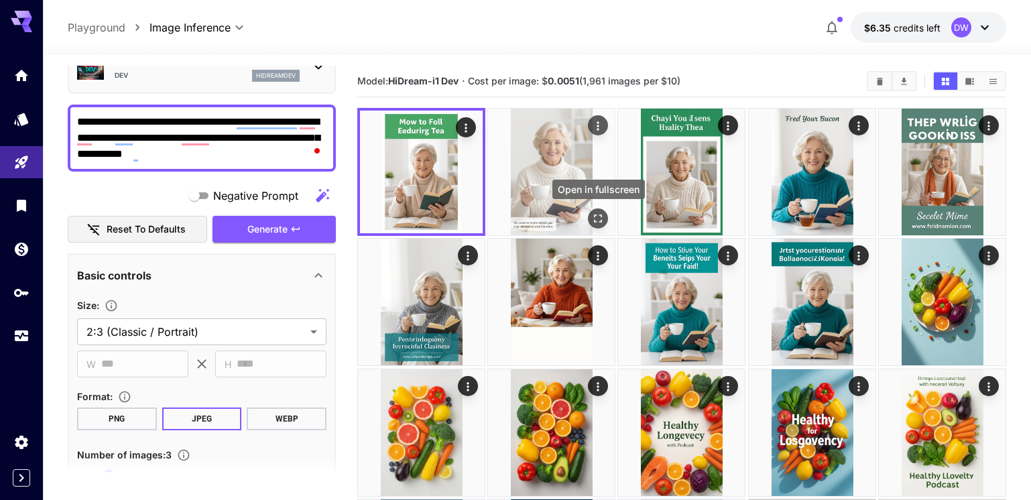
click at [595, 219] on icon "Open in fullscreen" at bounding box center [597, 218] width 13 height 13
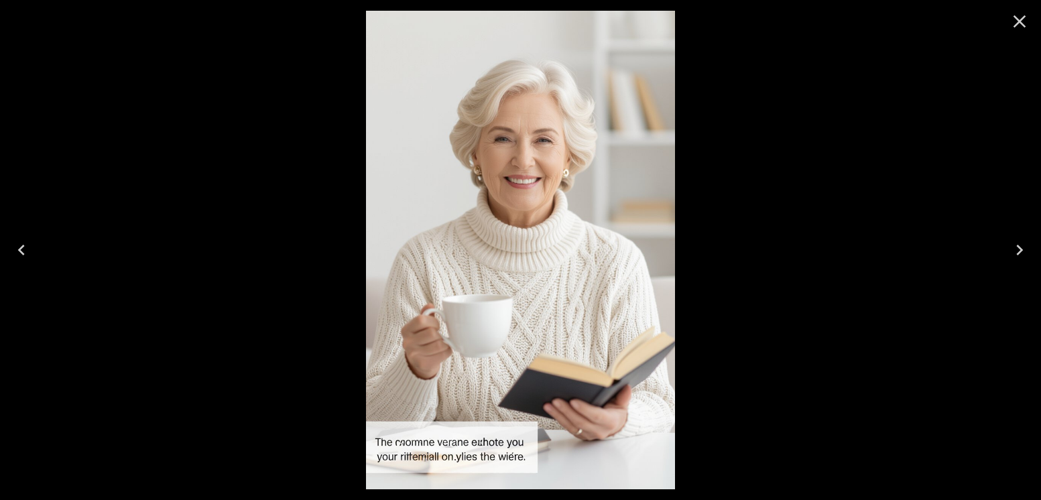
click at [1011, 244] on icon "Next" at bounding box center [1019, 249] width 21 height 21
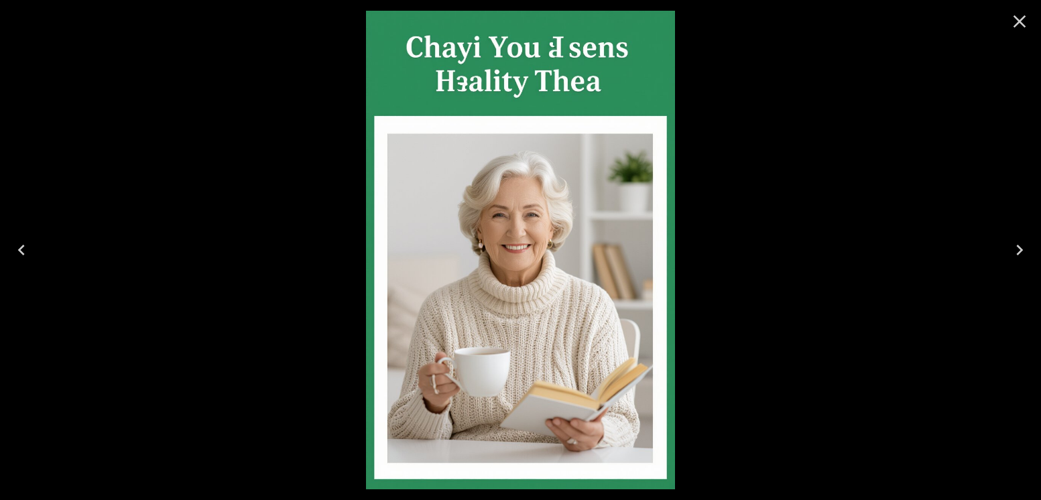
click at [1013, 253] on icon "Next" at bounding box center [1019, 249] width 21 height 21
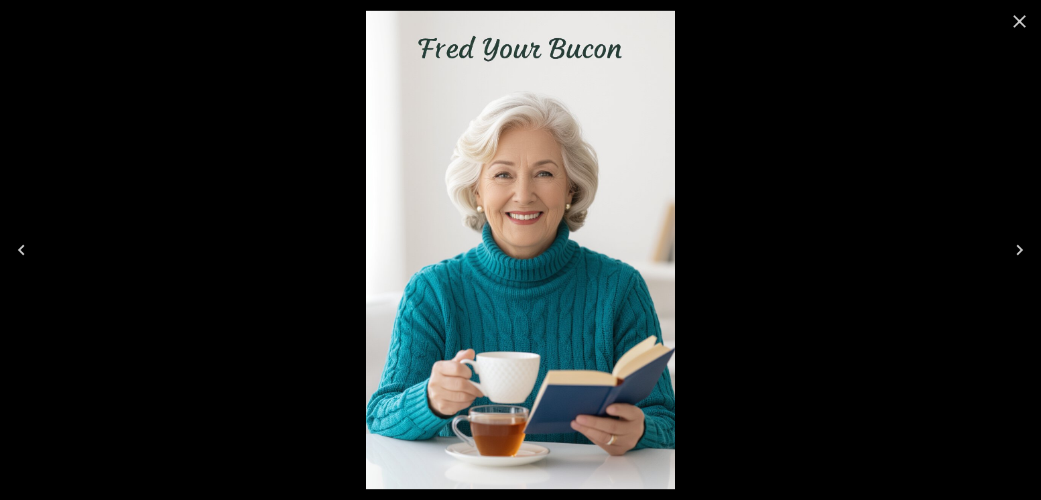
click at [1015, 245] on icon "Next" at bounding box center [1019, 249] width 21 height 21
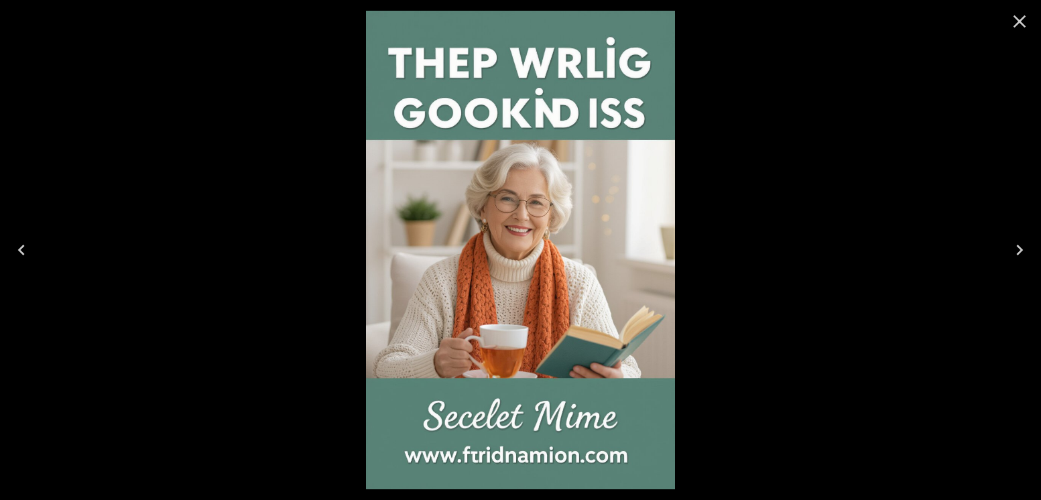
click at [1021, 254] on icon "Next" at bounding box center [1019, 249] width 21 height 21
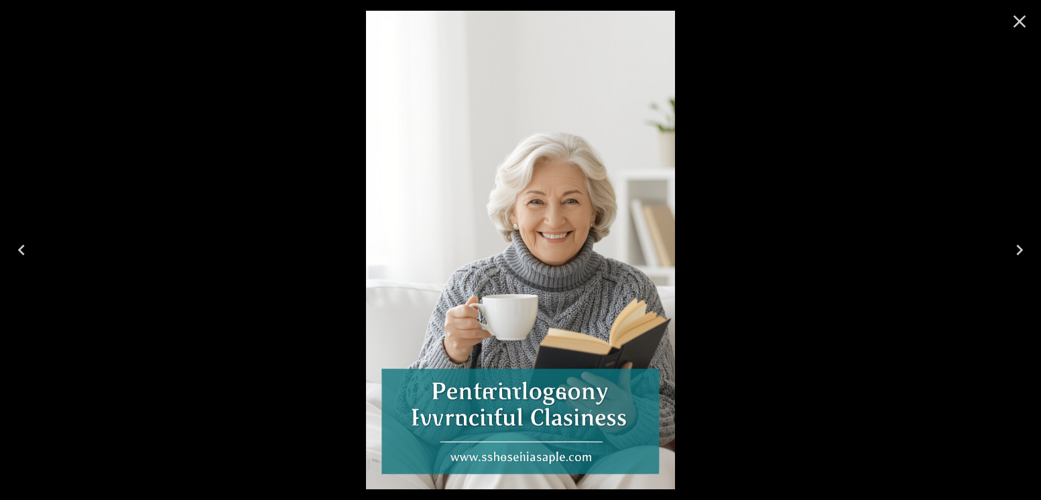
click at [1011, 249] on icon "Next" at bounding box center [1019, 249] width 21 height 21
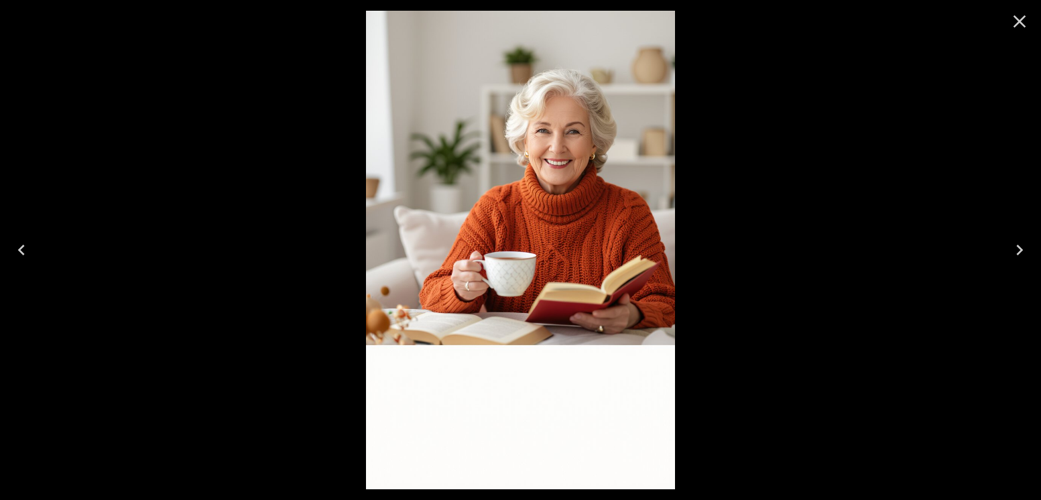
click at [1011, 248] on icon "Next" at bounding box center [1019, 249] width 21 height 21
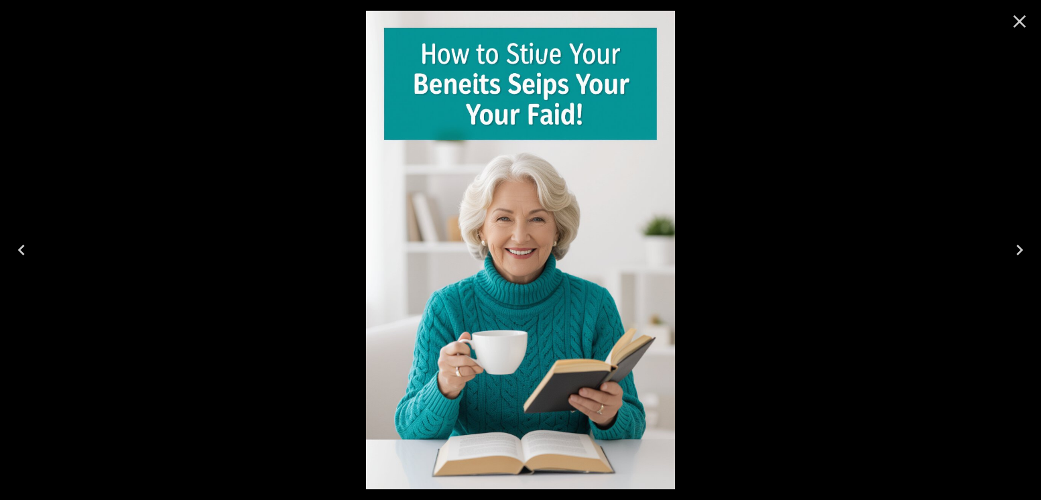
click at [1011, 248] on icon "Next" at bounding box center [1019, 249] width 21 height 21
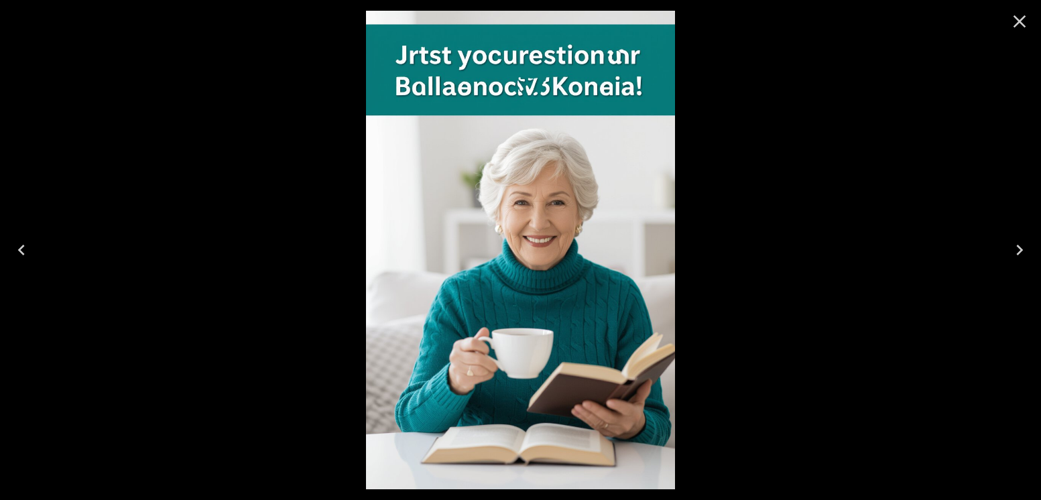
click at [1020, 25] on icon "Close" at bounding box center [1019, 21] width 21 height 21
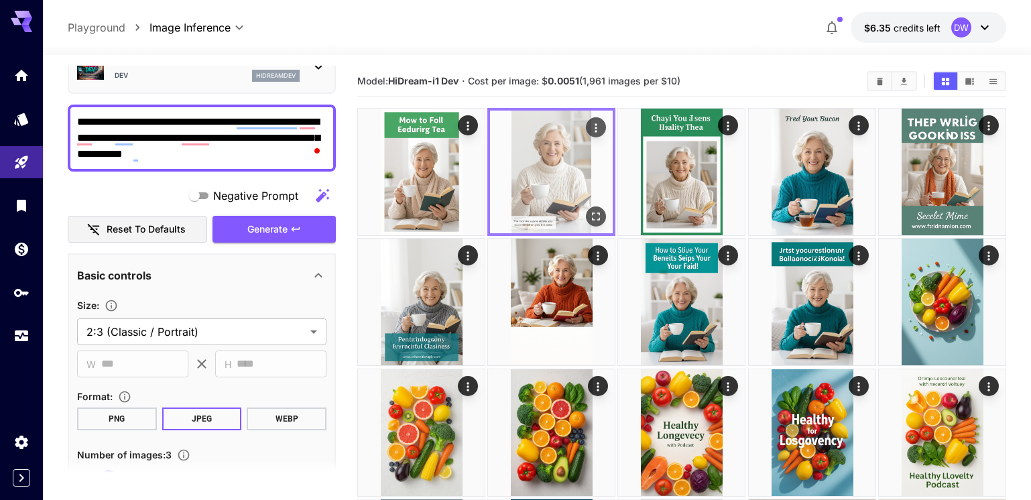
click at [550, 200] on img at bounding box center [551, 172] width 123 height 123
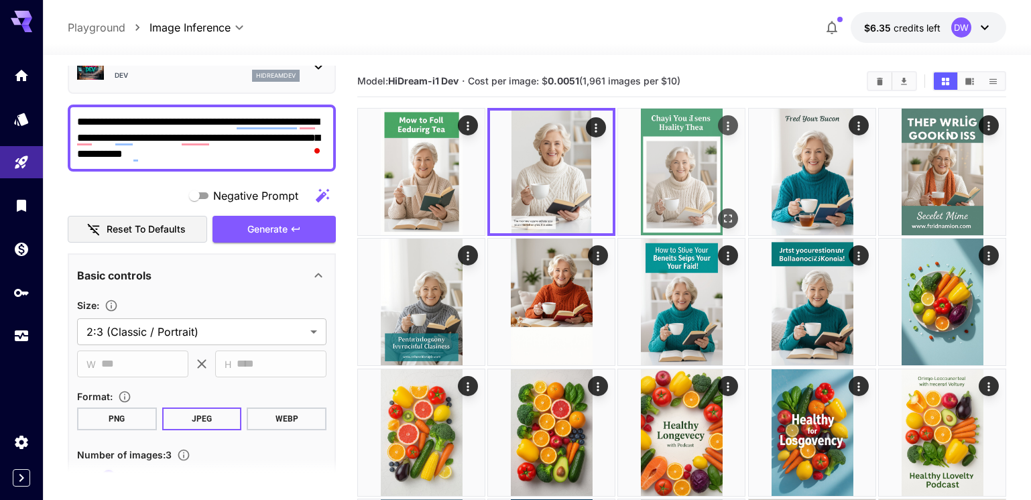
click at [660, 198] on img at bounding box center [681, 172] width 127 height 127
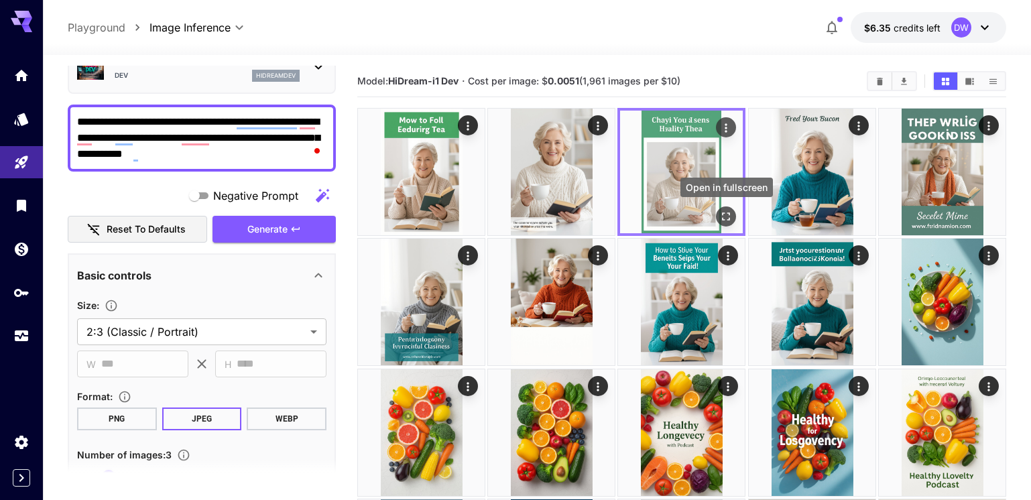
click at [734, 213] on button "Open in fullscreen" at bounding box center [727, 217] width 20 height 20
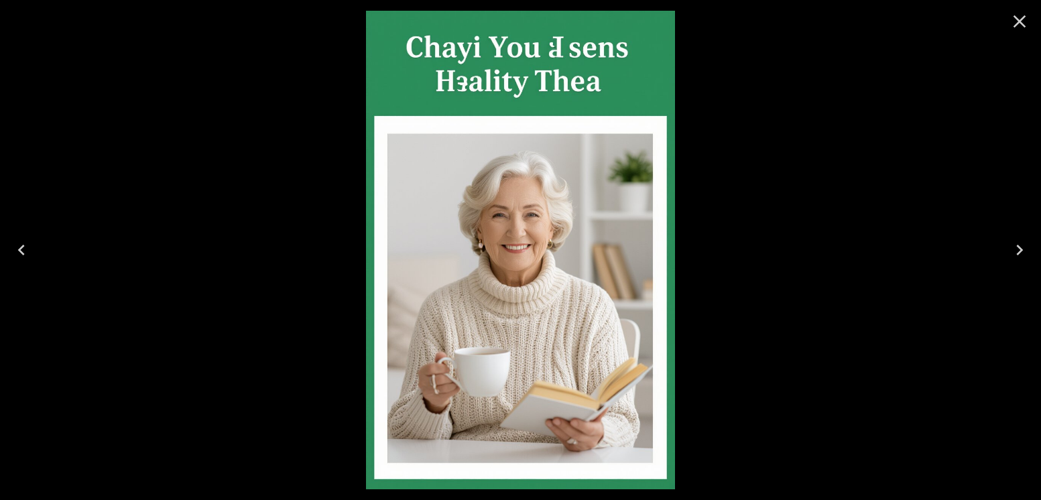
click at [17, 249] on icon "Previous" at bounding box center [21, 249] width 21 height 21
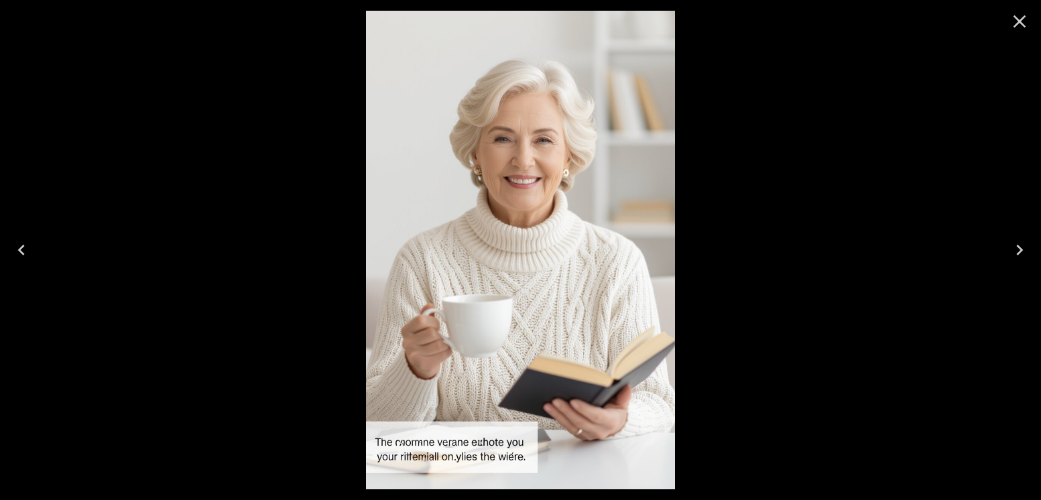
click at [17, 251] on icon "Previous" at bounding box center [21, 249] width 21 height 21
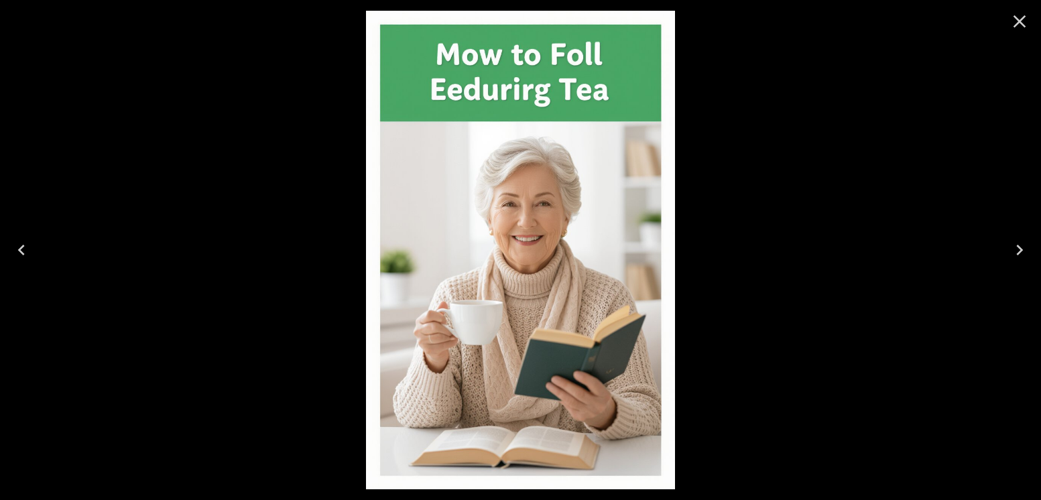
click at [17, 251] on icon "Previous" at bounding box center [21, 249] width 21 height 21
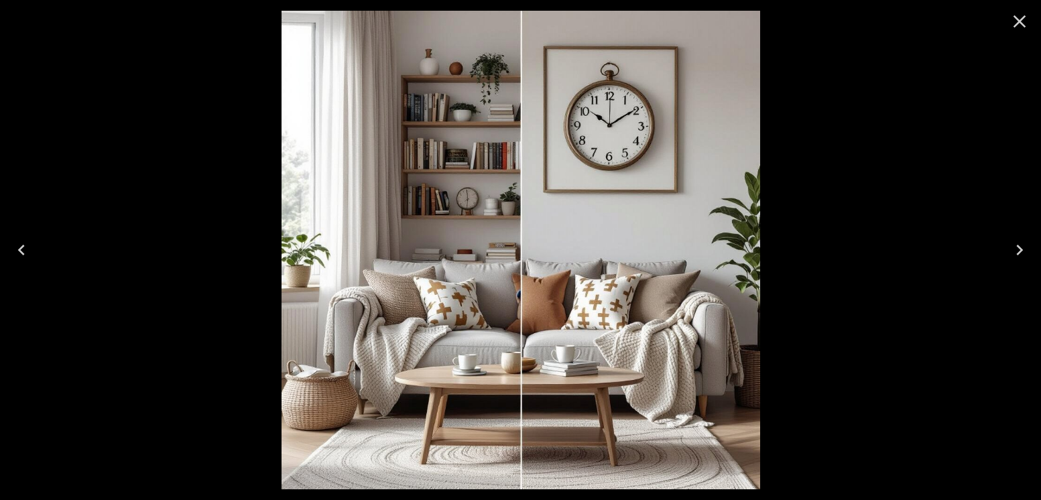
click at [1023, 251] on icon "Next" at bounding box center [1019, 249] width 21 height 21
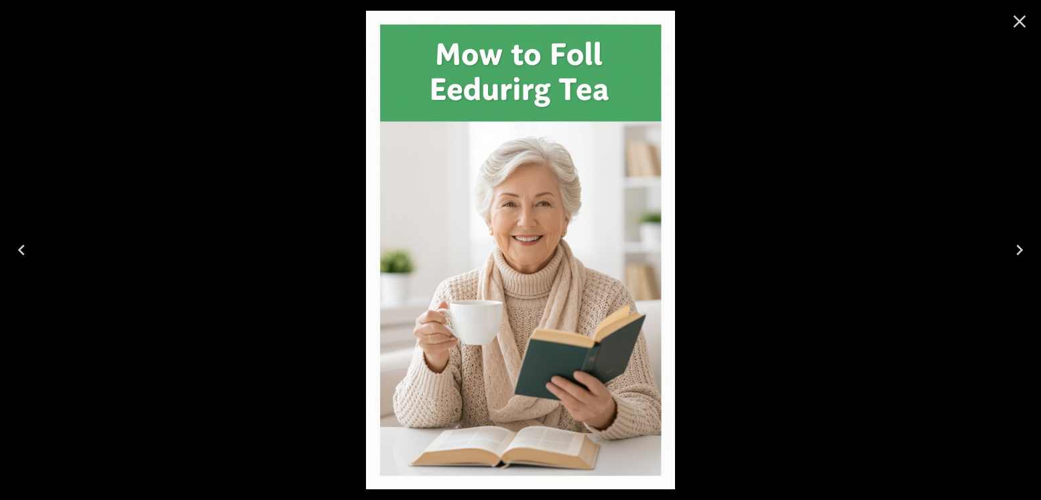
click at [1023, 251] on icon "Next" at bounding box center [1019, 249] width 21 height 21
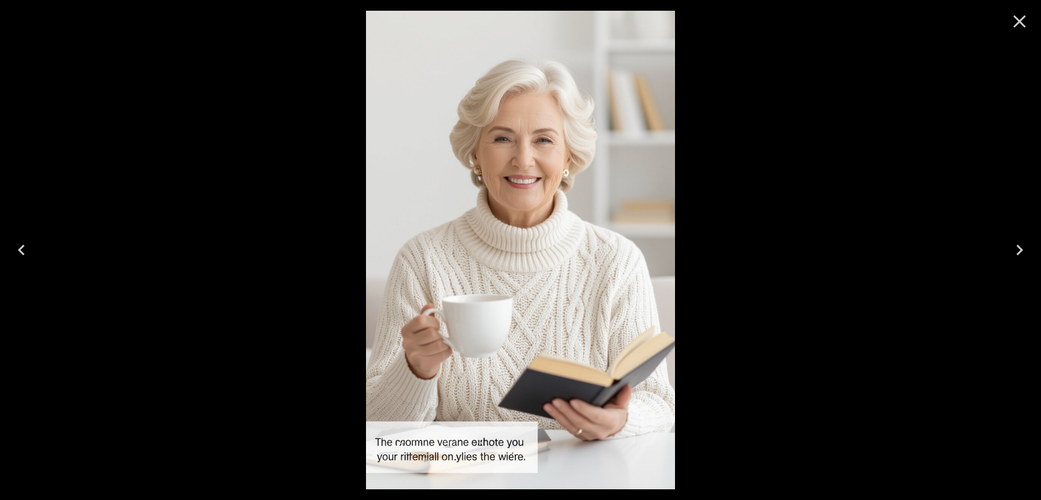
click at [1025, 29] on icon "Close" at bounding box center [1019, 21] width 21 height 21
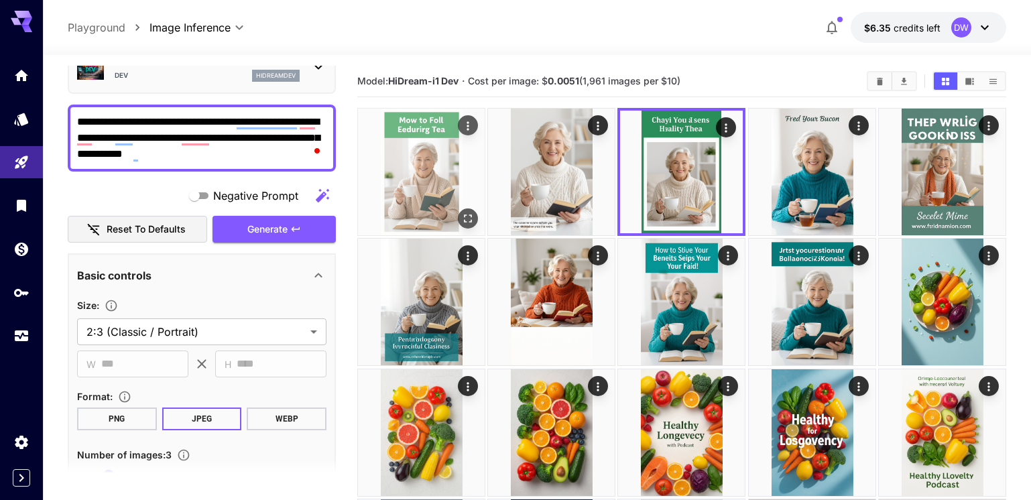
click at [422, 188] on img at bounding box center [421, 172] width 127 height 127
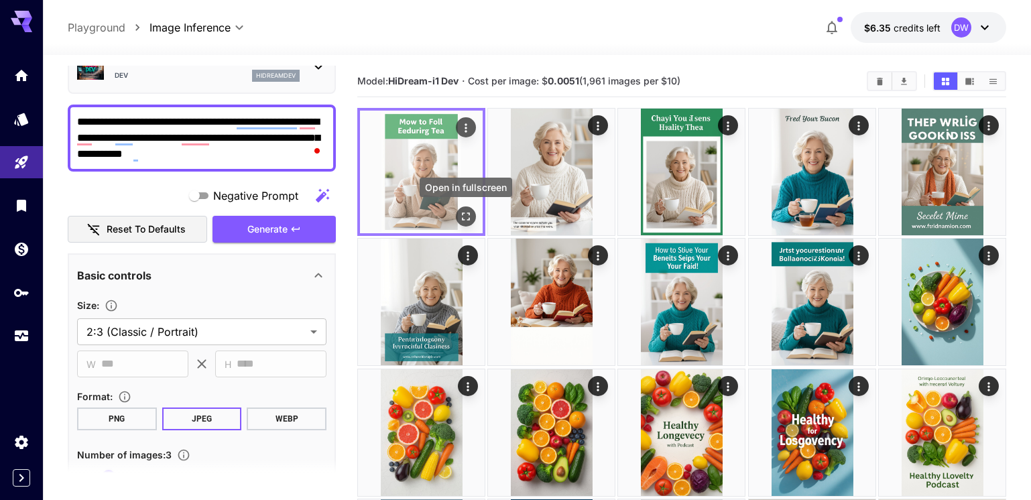
click at [465, 213] on icon "Open in fullscreen" at bounding box center [465, 216] width 13 height 13
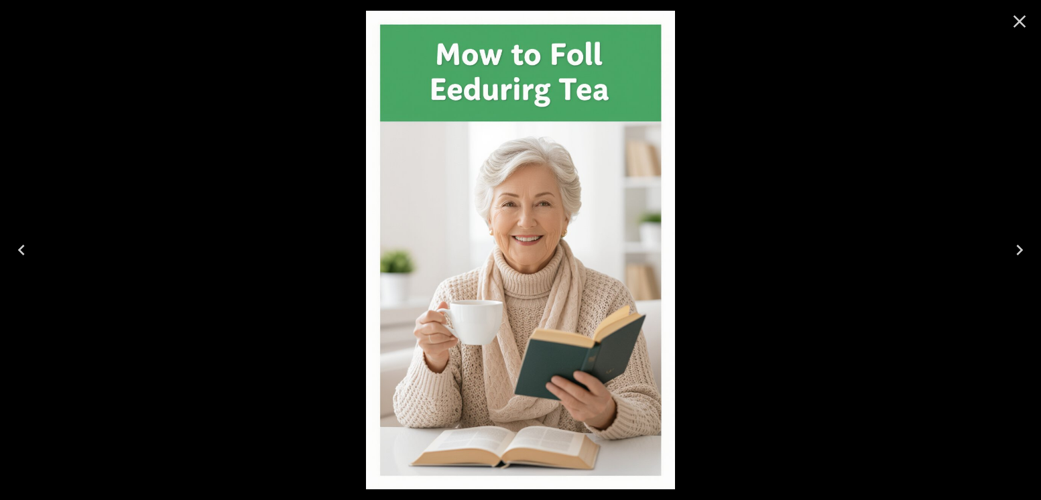
click at [1013, 23] on icon "Close" at bounding box center [1019, 21] width 21 height 21
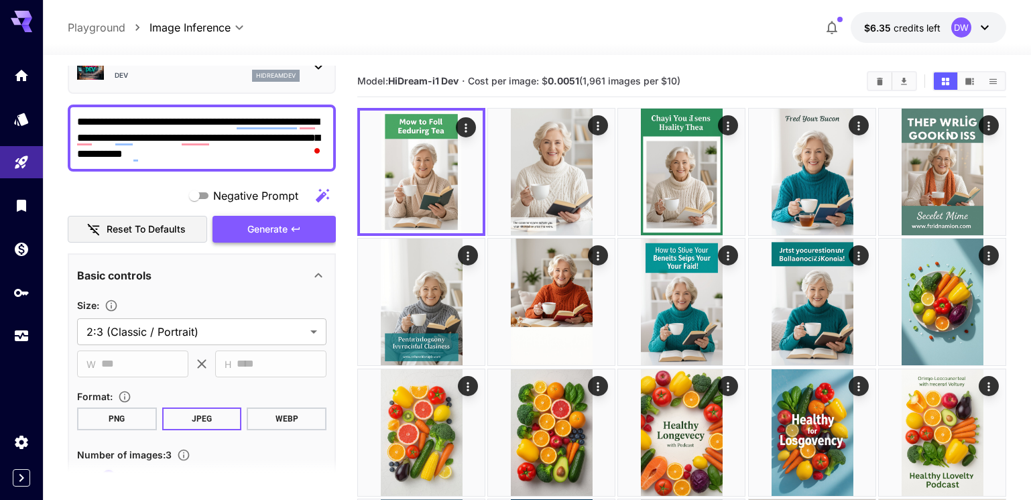
click at [264, 225] on span "Generate" at bounding box center [267, 229] width 40 height 17
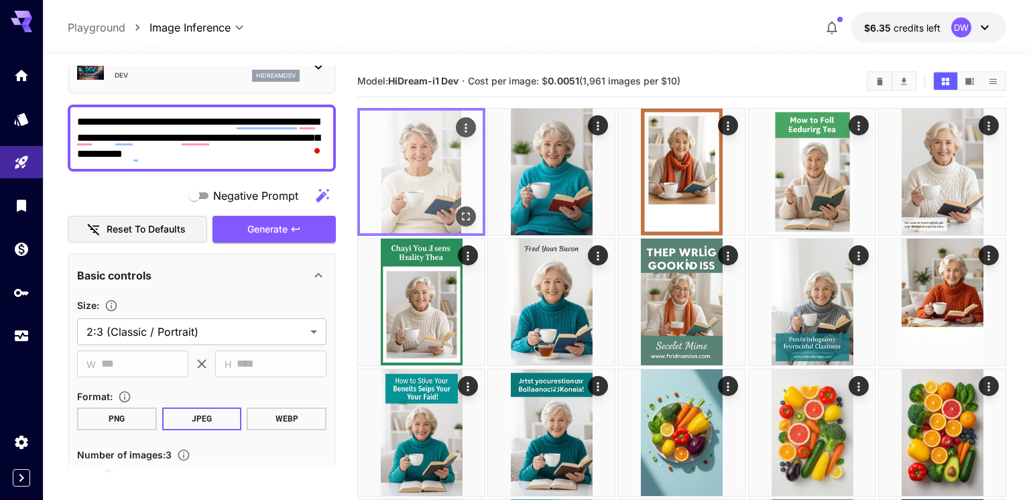
click at [448, 194] on img at bounding box center [421, 172] width 123 height 123
click at [471, 220] on icon "Open in fullscreen" at bounding box center [465, 216] width 13 height 13
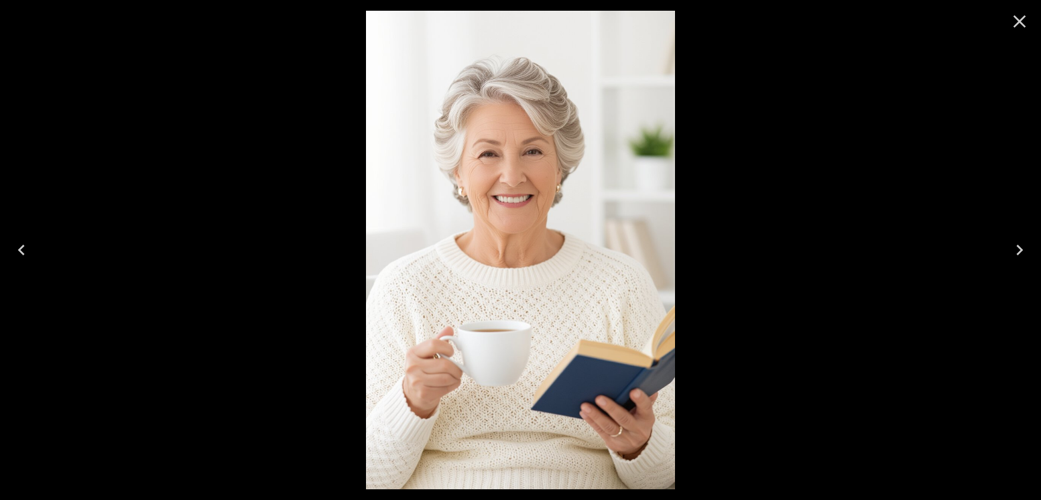
click at [1017, 250] on icon "Next" at bounding box center [1019, 249] width 21 height 21
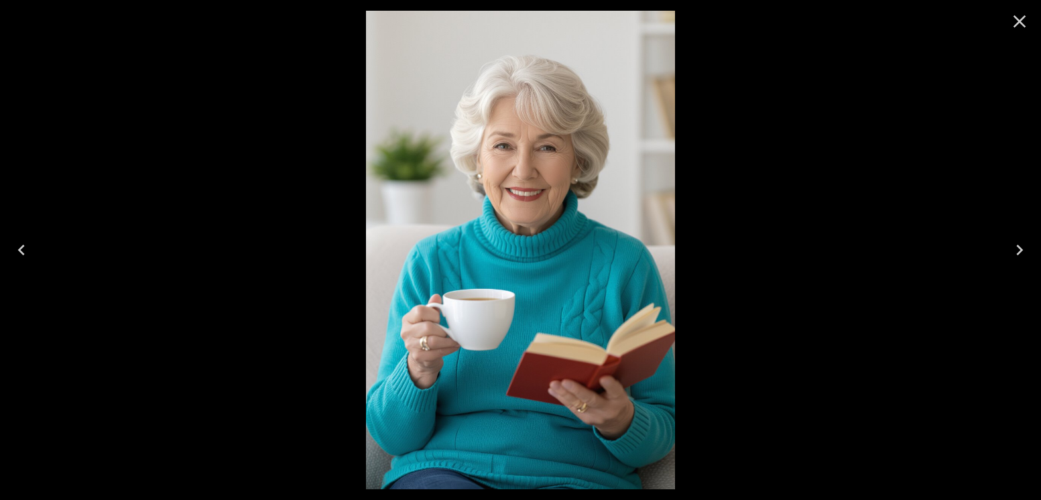
click at [1017, 249] on icon "Next" at bounding box center [1019, 249] width 21 height 21
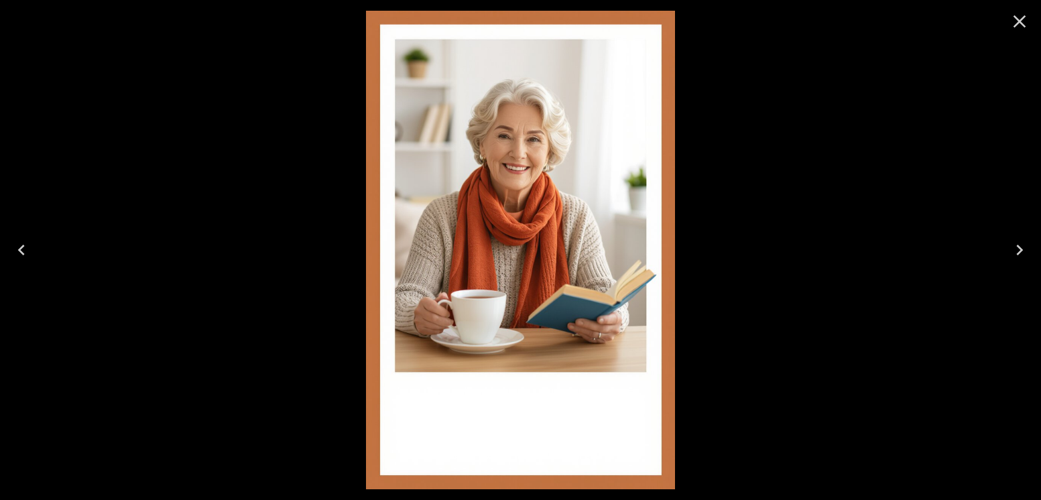
click at [1013, 23] on icon "Close" at bounding box center [1019, 21] width 21 height 21
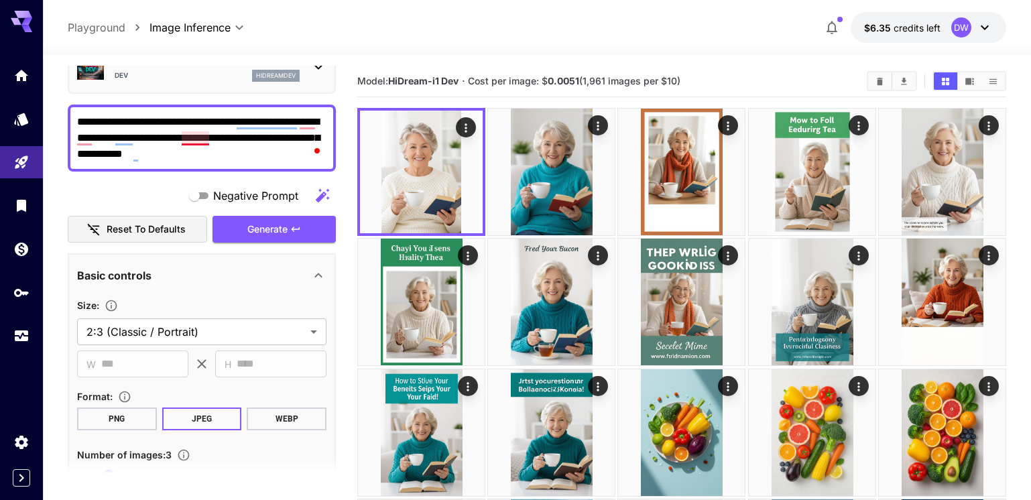
click at [192, 143] on textarea "**********" at bounding box center [201, 138] width 249 height 48
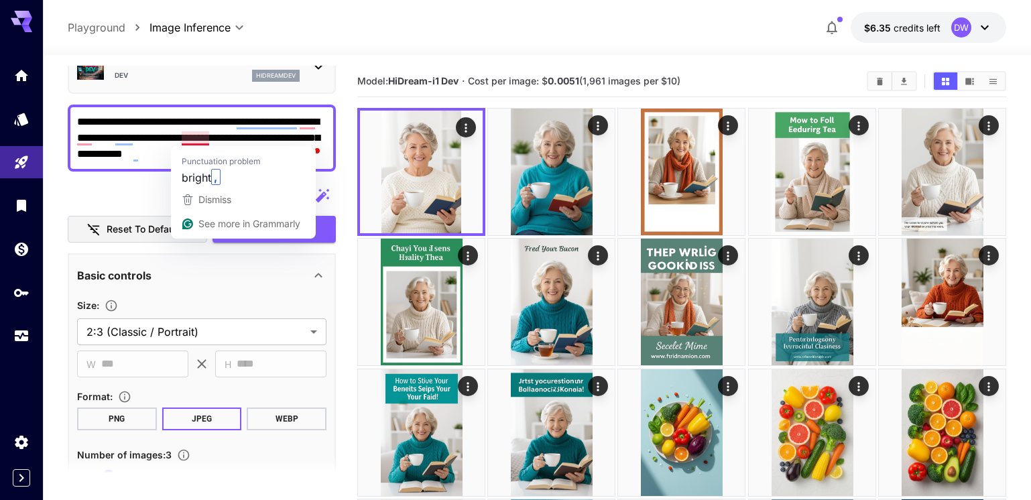
click at [192, 143] on textarea "**********" at bounding box center [201, 138] width 249 height 48
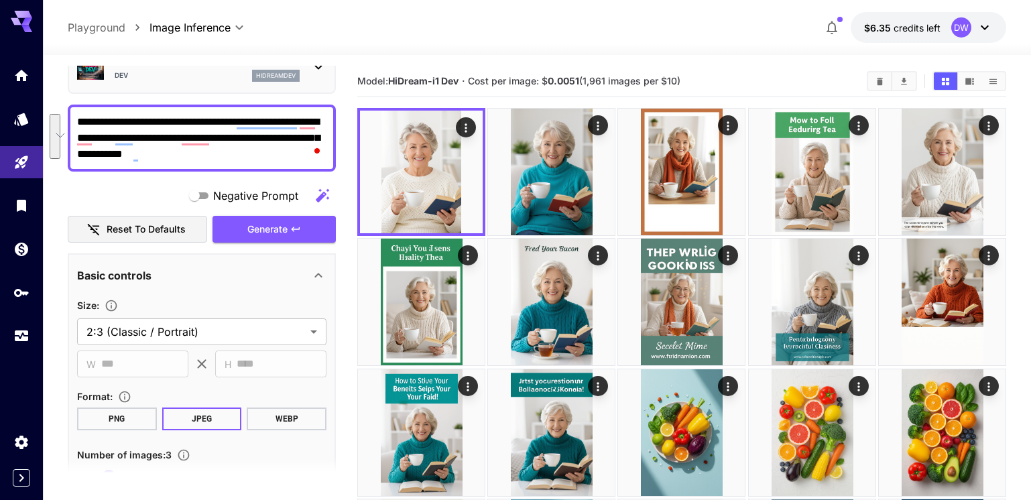
paste textarea "To enrich screen reader interactions, please activate Accessibility in Grammarl…"
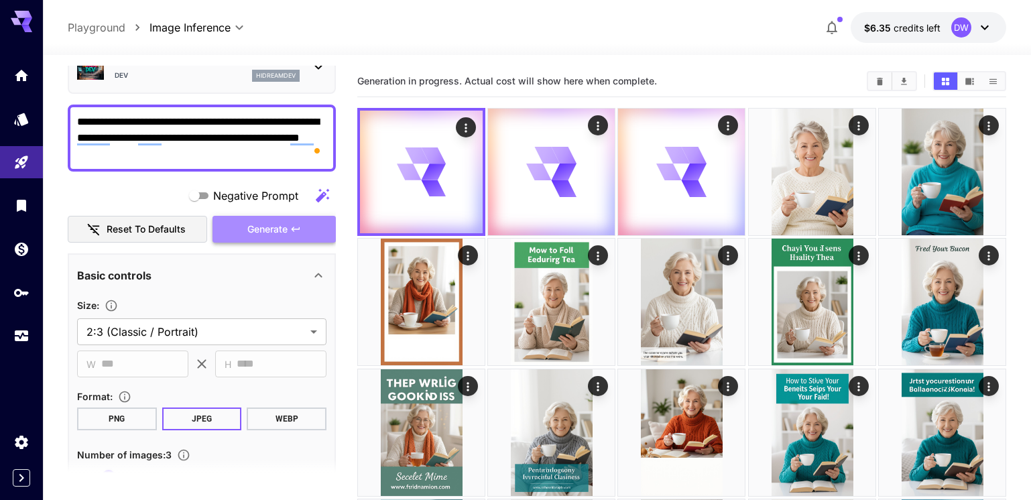
click at [278, 235] on span "Generate" at bounding box center [267, 229] width 40 height 17
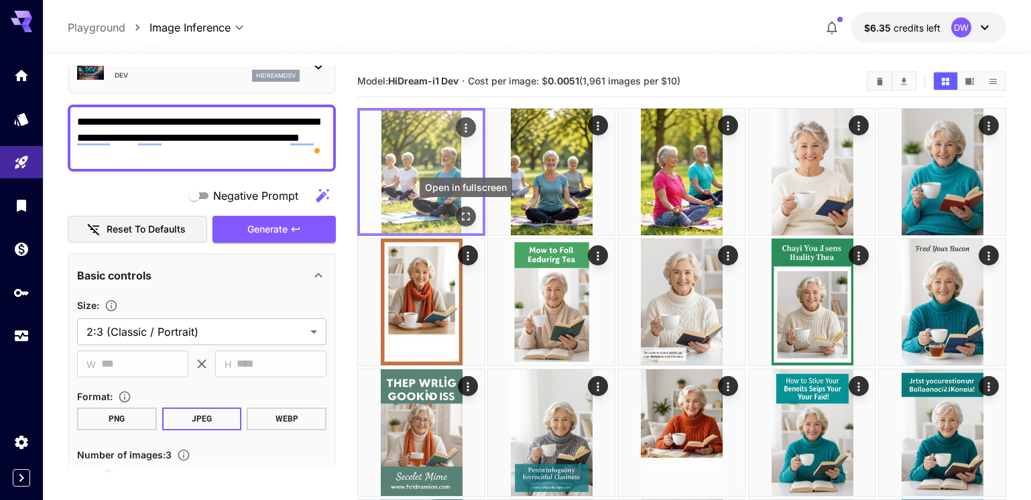
click at [468, 215] on icon "Open in fullscreen" at bounding box center [465, 216] width 13 height 13
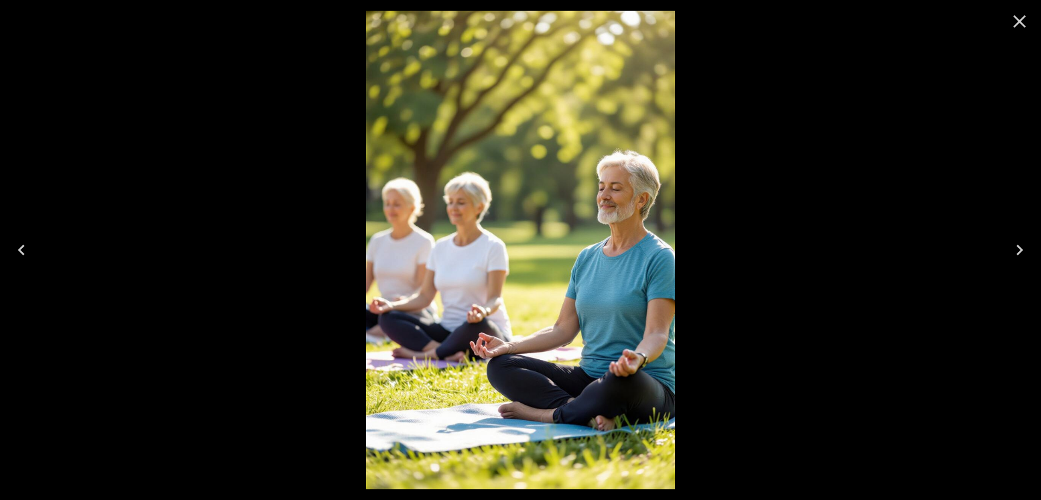
click at [1015, 251] on icon "Next" at bounding box center [1019, 249] width 21 height 21
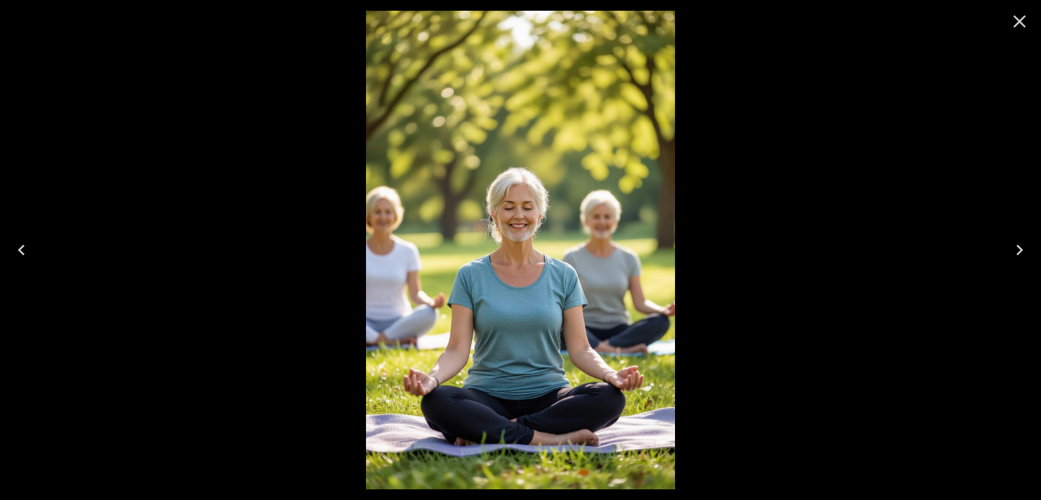
click at [1015, 251] on icon "Next" at bounding box center [1019, 249] width 21 height 21
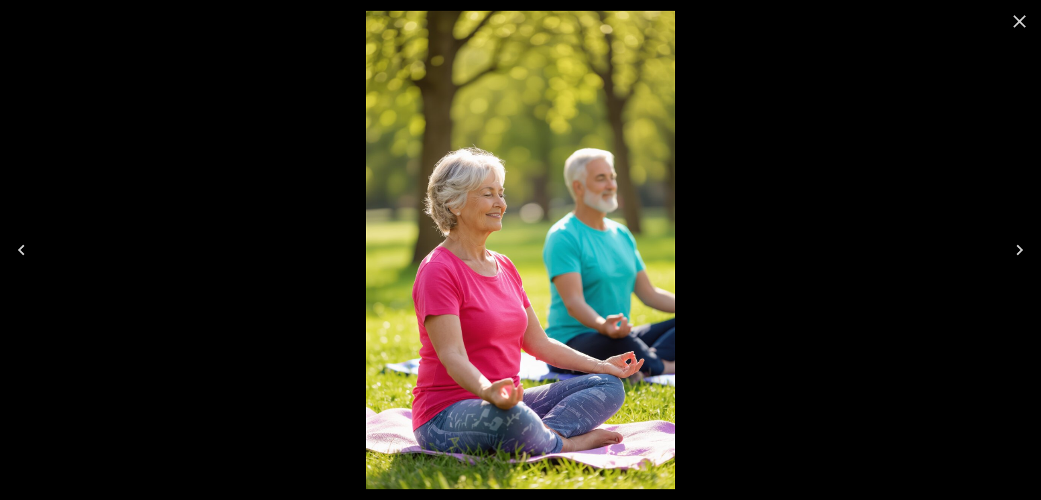
click at [1009, 26] on icon "Close" at bounding box center [1019, 21] width 21 height 21
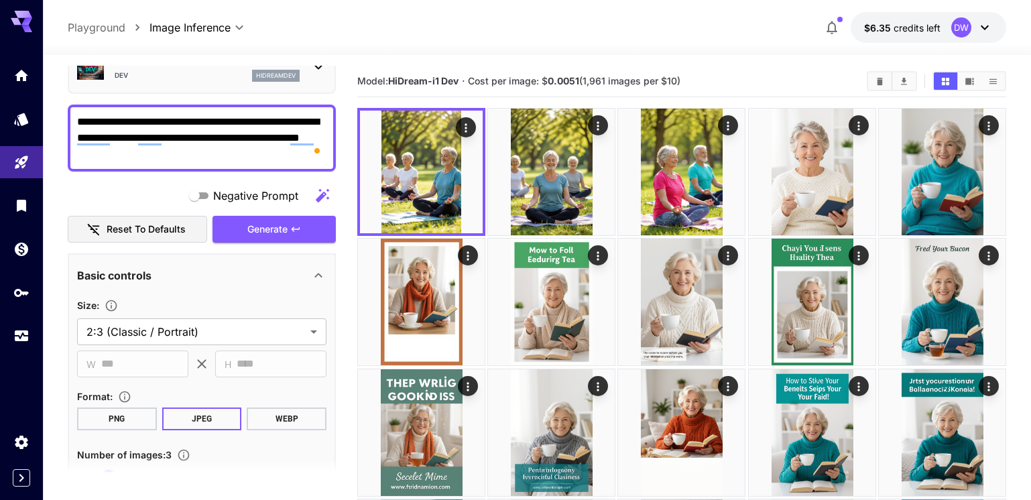
click at [196, 150] on textarea "**********" at bounding box center [201, 138] width 249 height 48
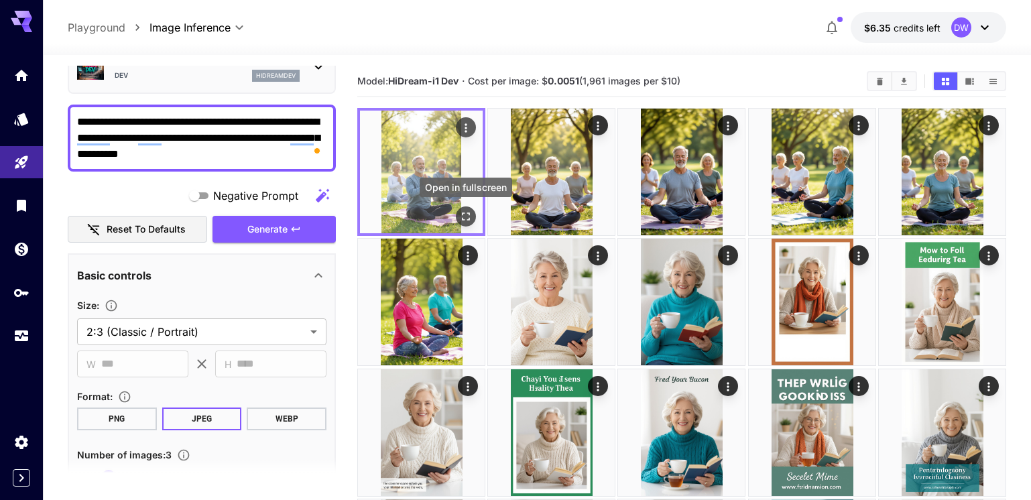
click at [469, 213] on icon "Open in fullscreen" at bounding box center [466, 217] width 8 height 8
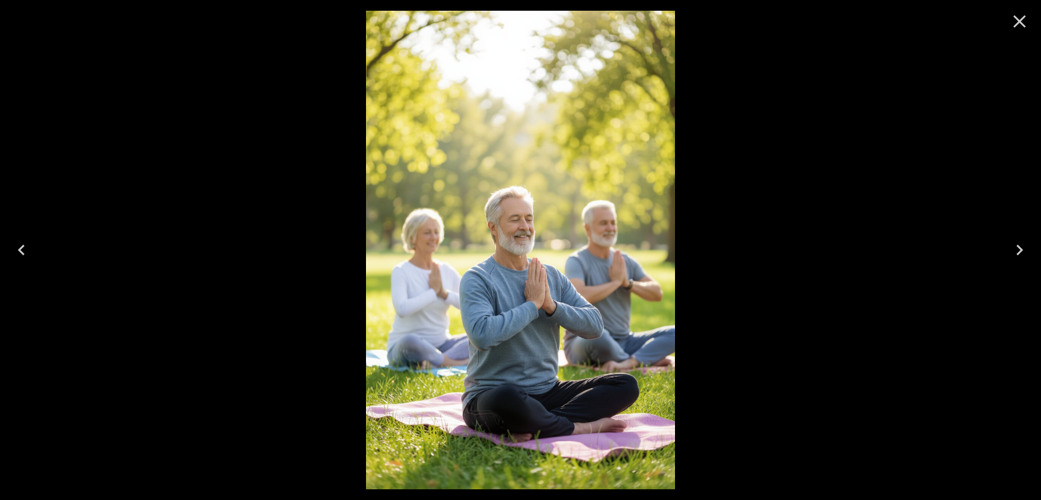
click at [1016, 248] on icon "Next" at bounding box center [1019, 249] width 21 height 21
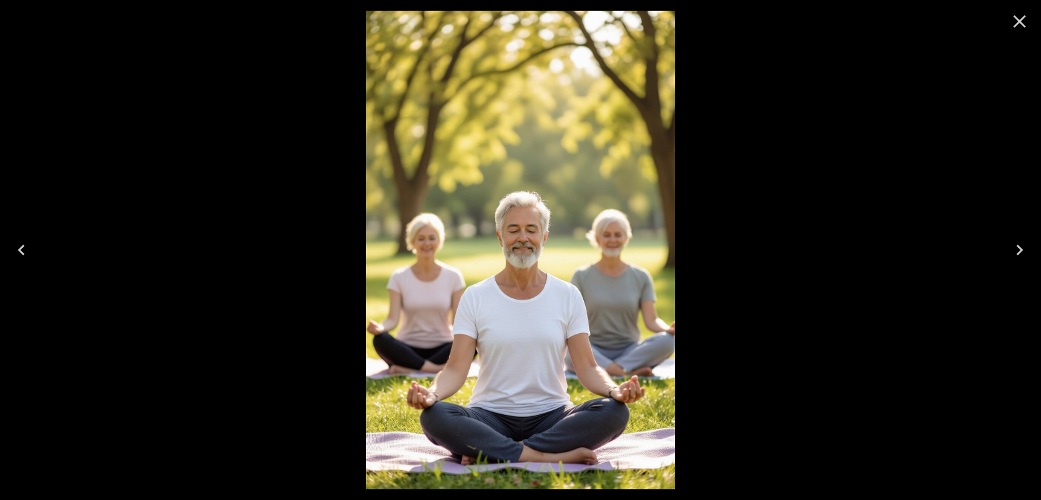
click at [1016, 248] on icon "Next" at bounding box center [1019, 249] width 21 height 21
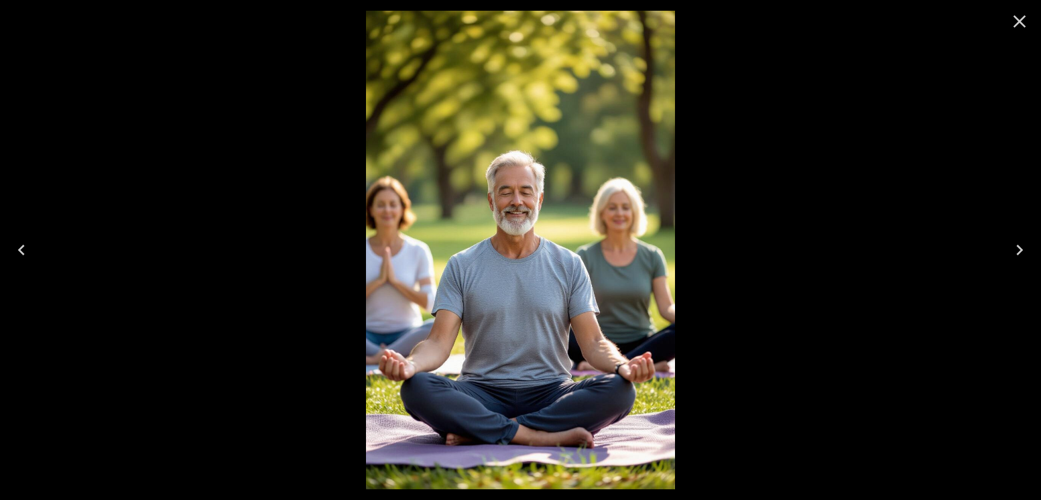
click at [1020, 23] on icon "Close" at bounding box center [1019, 21] width 21 height 21
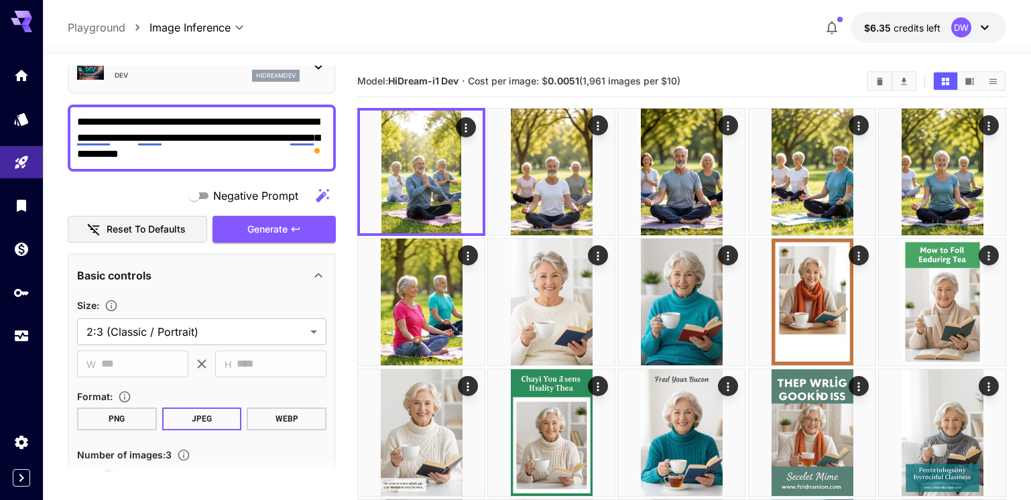
click at [161, 131] on textarea "**********" at bounding box center [201, 138] width 249 height 48
paste textarea "To enrich screen reader interactions, please activate Accessibility in Grammarl…"
type textarea "**********"
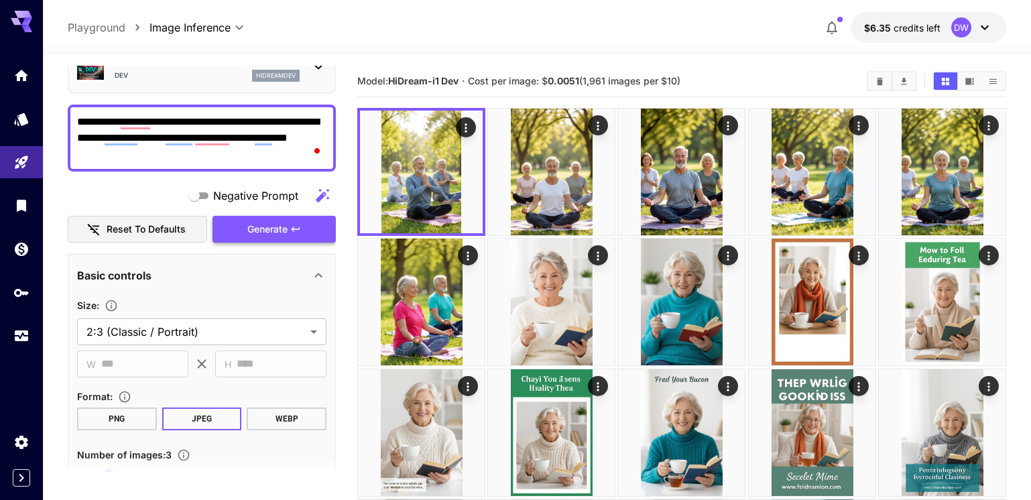
click at [262, 233] on span "Generate" at bounding box center [267, 229] width 40 height 17
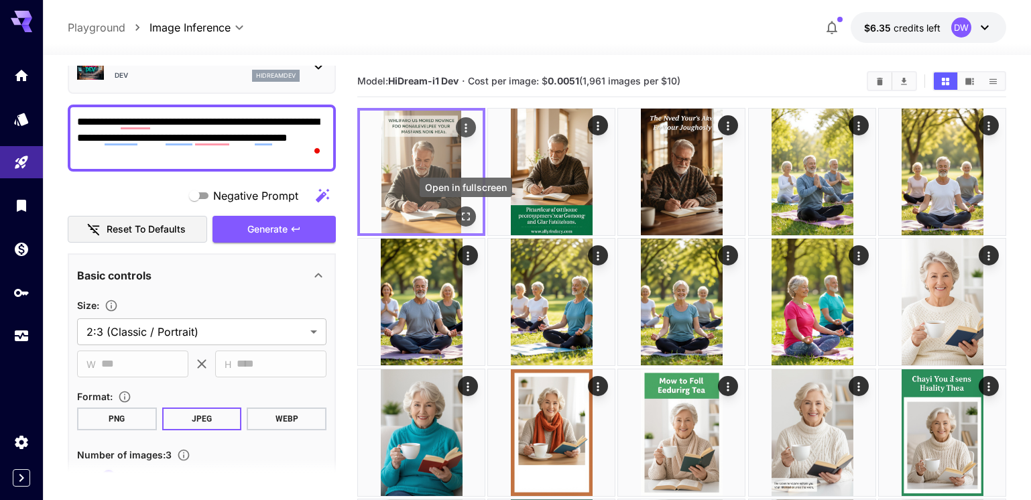
click at [463, 213] on icon "Open in fullscreen" at bounding box center [466, 217] width 8 height 8
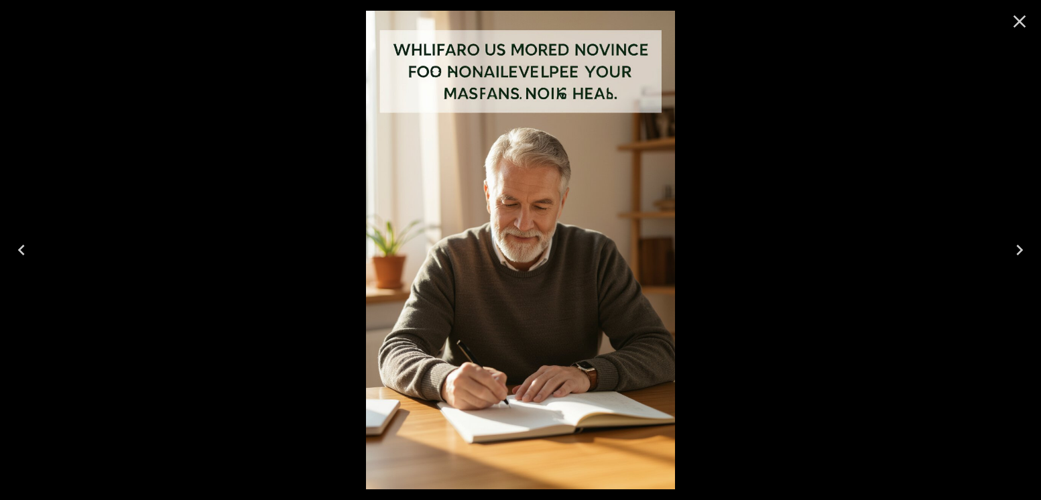
click at [1015, 249] on icon "Next" at bounding box center [1019, 249] width 21 height 21
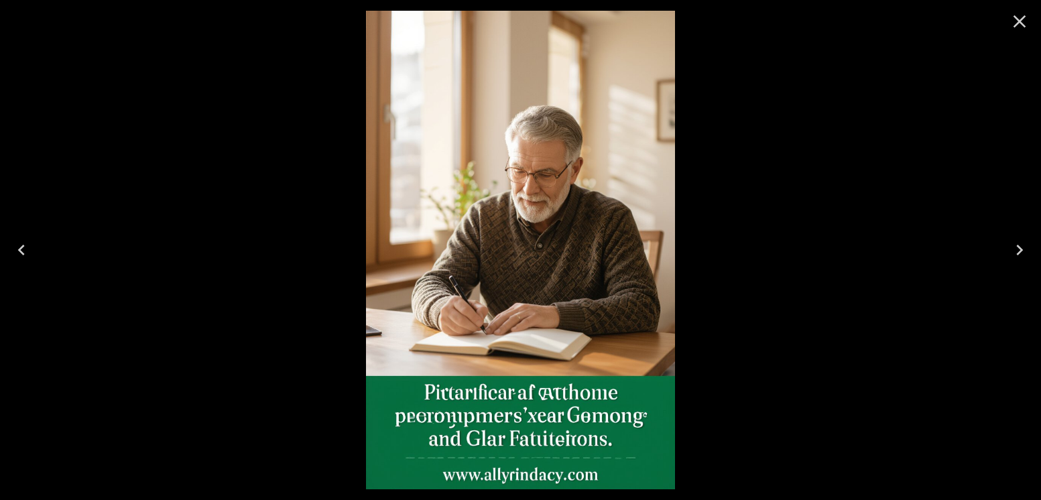
click at [1015, 249] on icon "Next" at bounding box center [1019, 249] width 21 height 21
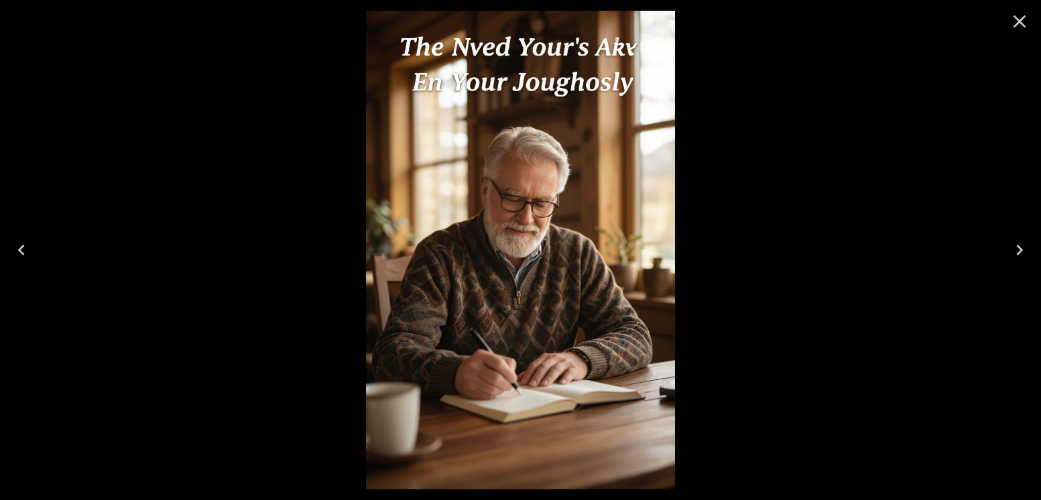
click at [21, 241] on icon "Previous" at bounding box center [21, 249] width 21 height 21
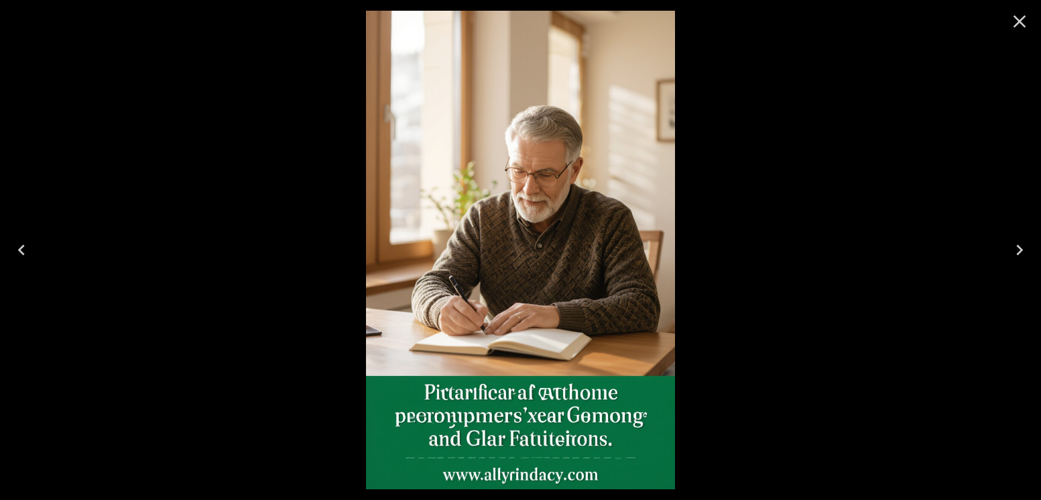
click at [25, 243] on icon "Previous" at bounding box center [21, 249] width 21 height 21
